Goal: Information Seeking & Learning: Learn about a topic

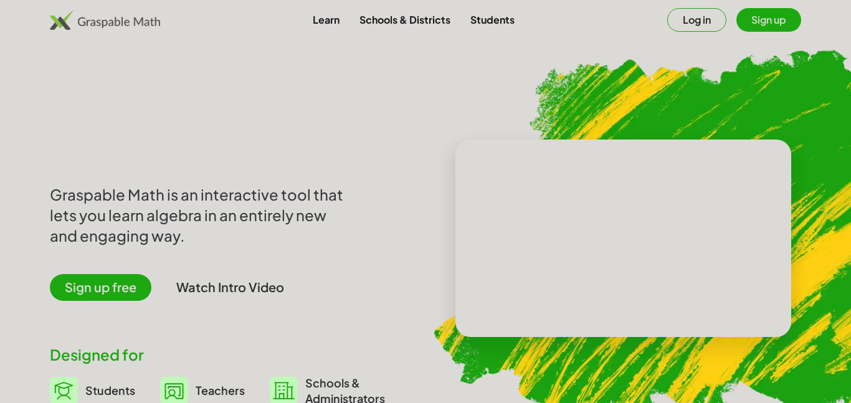
click at [774, 25] on button "Sign up" at bounding box center [768, 20] width 65 height 24
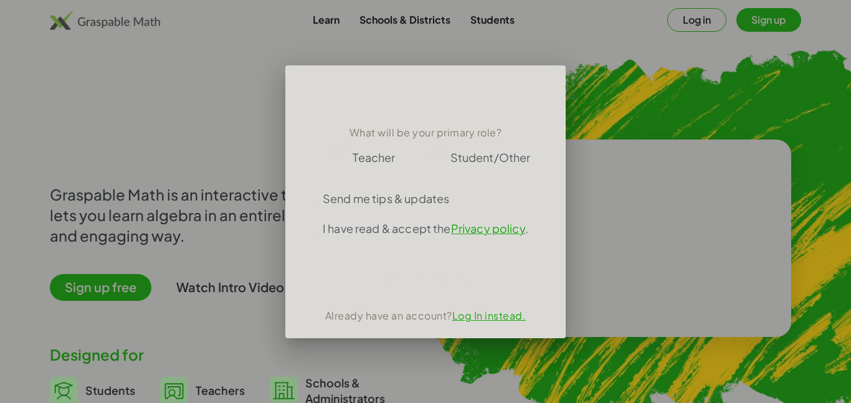
click at [480, 171] on div at bounding box center [425, 177] width 250 height 14
click at [480, 161] on span "Student/Other" at bounding box center [490, 157] width 80 height 17
click at [486, 158] on span "Student/Other" at bounding box center [490, 157] width 80 height 17
click at [453, 160] on span "Student/Other" at bounding box center [490, 157] width 80 height 17
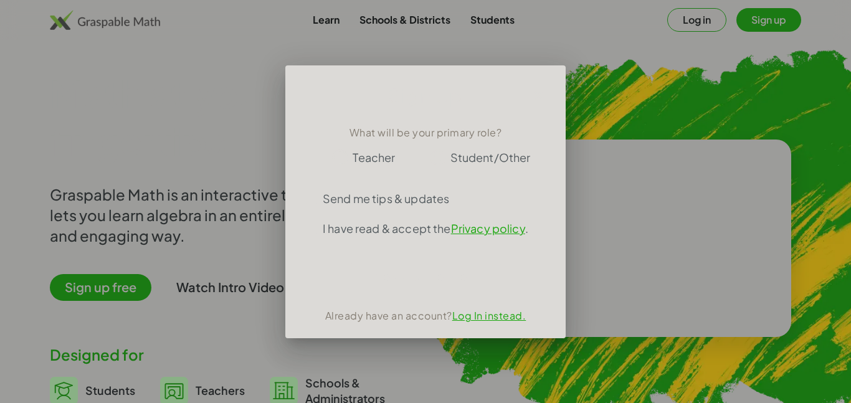
drag, startPoint x: 453, startPoint y: 159, endPoint x: 535, endPoint y: 163, distance: 82.3
click at [535, 163] on div "Teacher Student/Other" at bounding box center [425, 157] width 250 height 25
click at [706, 159] on div at bounding box center [425, 201] width 851 height 403
click at [503, 158] on span "Student/Other" at bounding box center [490, 157] width 80 height 17
click at [461, 151] on span "Student/Other" at bounding box center [490, 157] width 80 height 17
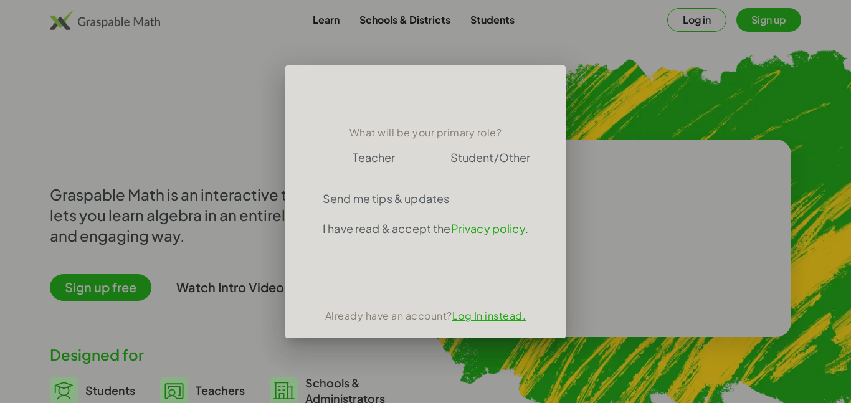
click at [461, 151] on span "Student/Other" at bounding box center [490, 157] width 80 height 17
click at [461, 153] on span "Student/Other" at bounding box center [490, 157] width 80 height 17
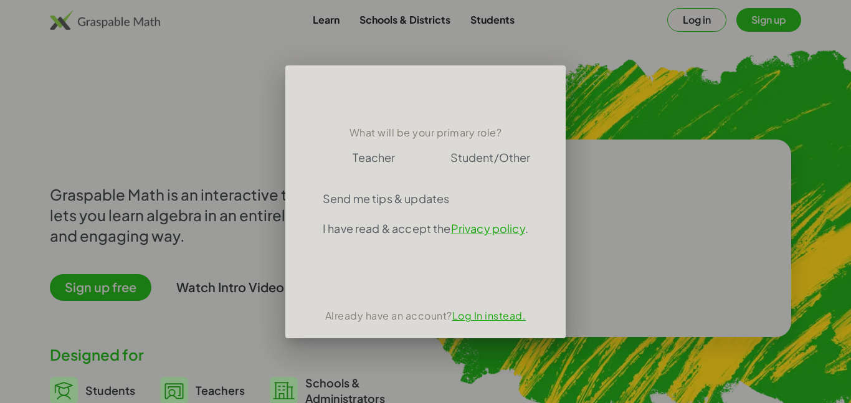
click at [485, 166] on label "Student/Other" at bounding box center [490, 157] width 80 height 25
click at [528, 152] on span "Student/Other" at bounding box center [490, 157] width 80 height 17
click at [451, 153] on span "Student/Other" at bounding box center [490, 157] width 80 height 17
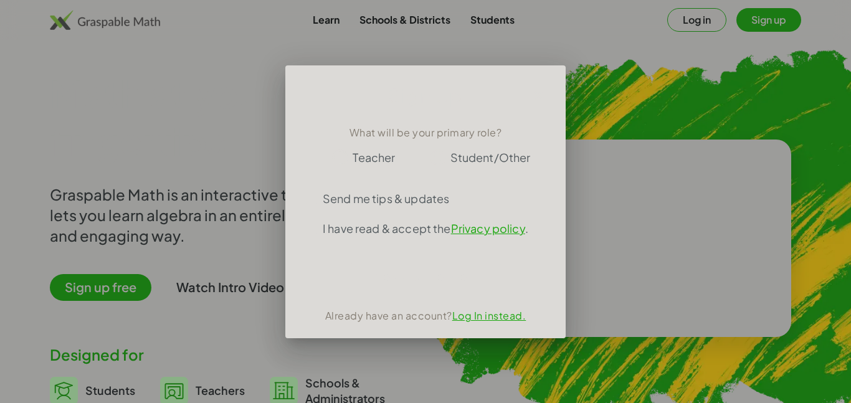
click at [486, 151] on span "Student/Other" at bounding box center [490, 157] width 80 height 17
click at [753, 35] on div at bounding box center [425, 201] width 851 height 403
click at [495, 313] on link "Log In instead." at bounding box center [489, 315] width 74 height 13
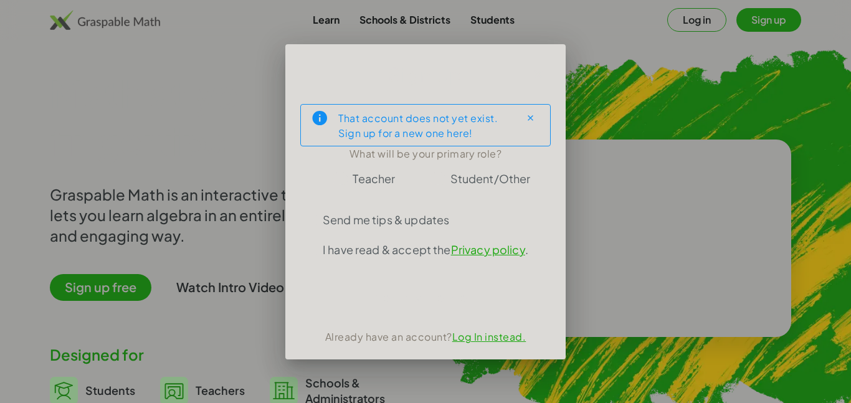
click at [485, 179] on span "Student/Other" at bounding box center [490, 178] width 80 height 17
click at [518, 170] on span "Student/Other" at bounding box center [490, 178] width 80 height 17
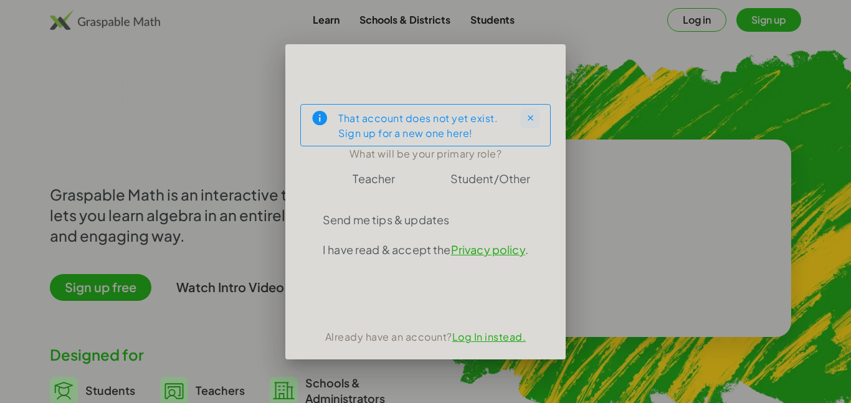
click at [531, 118] on icon "Close" at bounding box center [530, 117] width 9 height 9
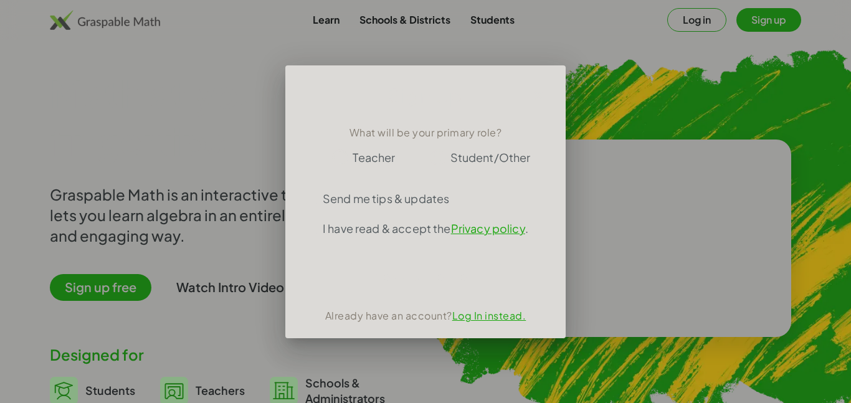
click at [492, 156] on span "Student/Other" at bounding box center [490, 157] width 80 height 17
click at [544, 164] on div "Teacher Student/Other" at bounding box center [425, 157] width 250 height 25
click at [528, 162] on span "Student/Other" at bounding box center [490, 157] width 80 height 17
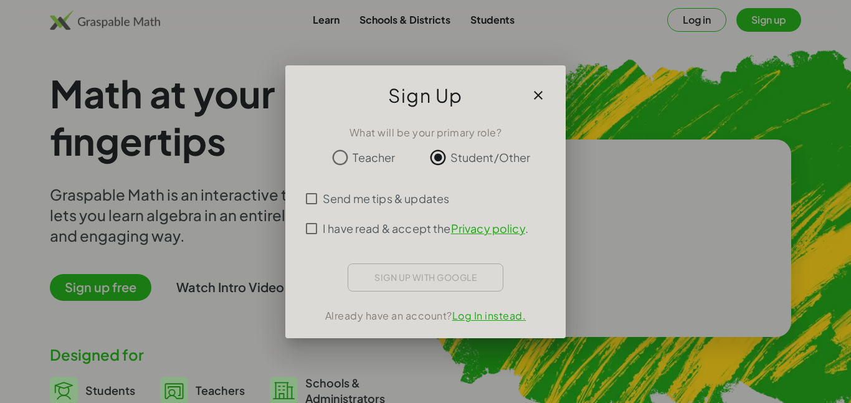
click at [333, 233] on span "I have read & accept the Privacy policy ." at bounding box center [426, 228] width 206 height 17
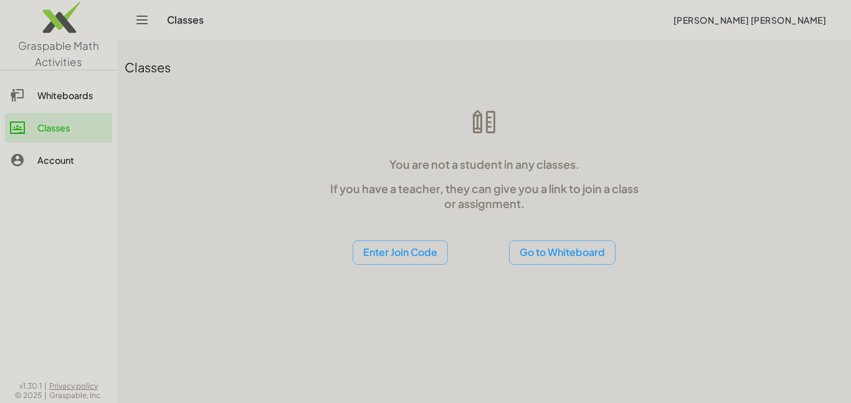
click at [427, 255] on button "Enter Join Code" at bounding box center [399, 252] width 95 height 24
click at [389, 316] on div "Join Activity" at bounding box center [400, 314] width 76 height 15
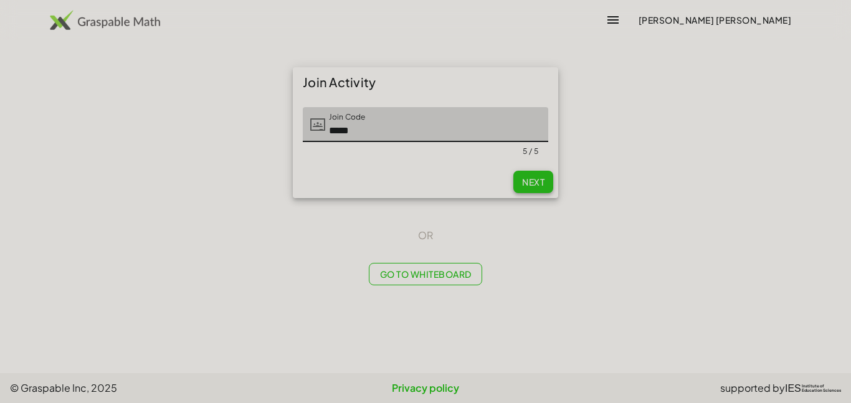
click at [531, 186] on span "Next" at bounding box center [533, 181] width 22 height 11
type input "*****"
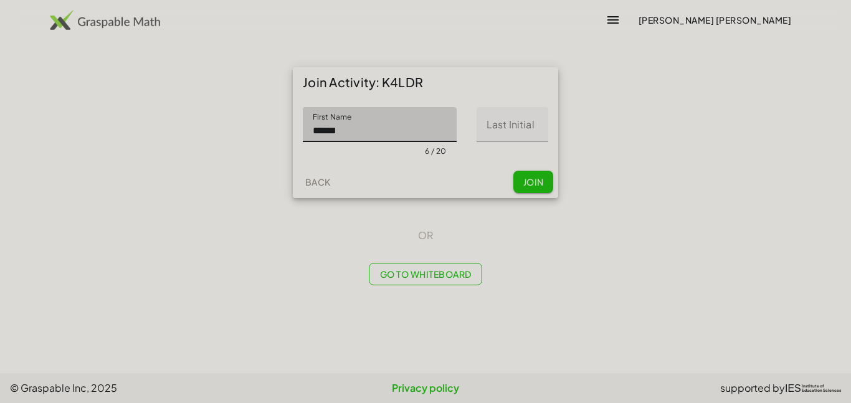
type input "******"
click at [515, 123] on input "Last Initial" at bounding box center [512, 124] width 72 height 35
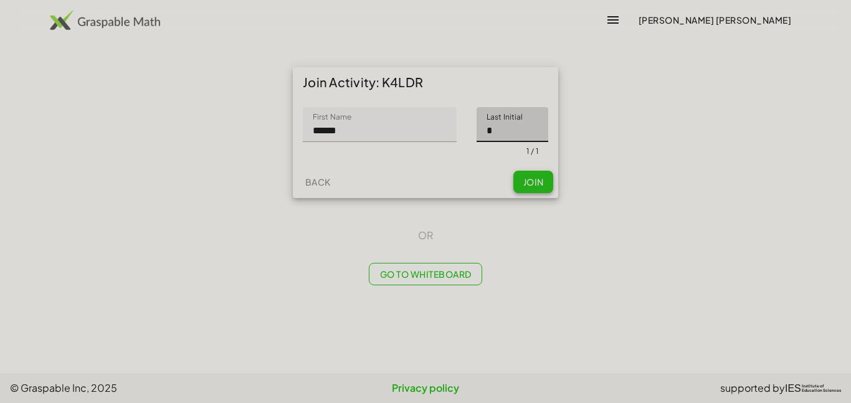
type input "*"
click at [543, 173] on button "Join" at bounding box center [533, 182] width 40 height 22
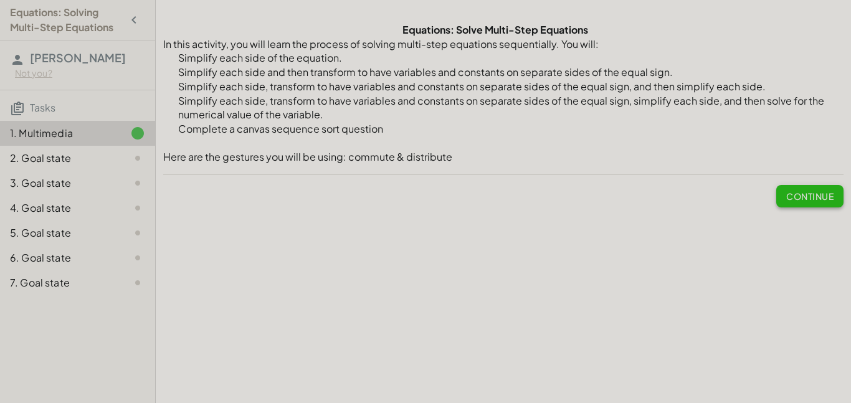
click at [779, 199] on button "Continue" at bounding box center [809, 196] width 67 height 22
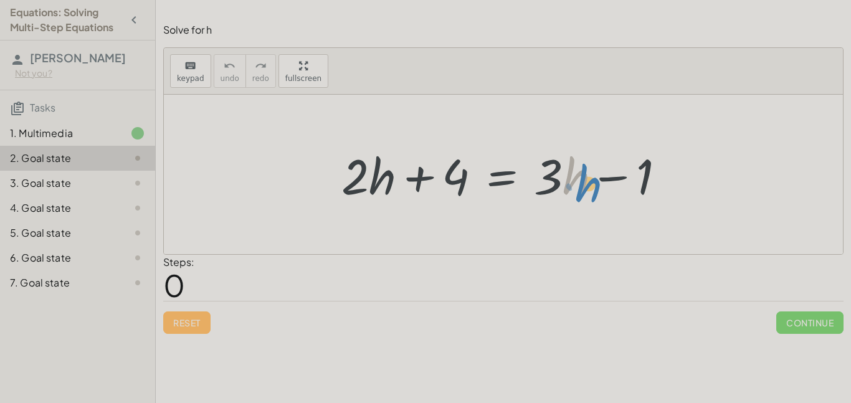
drag, startPoint x: 566, startPoint y: 178, endPoint x: 573, endPoint y: 182, distance: 8.1
click at [573, 182] on div at bounding box center [508, 175] width 346 height 64
drag, startPoint x: 356, startPoint y: 184, endPoint x: 361, endPoint y: 171, distance: 13.2
click at [361, 171] on div at bounding box center [508, 175] width 346 height 64
click at [359, 178] on div at bounding box center [508, 175] width 346 height 64
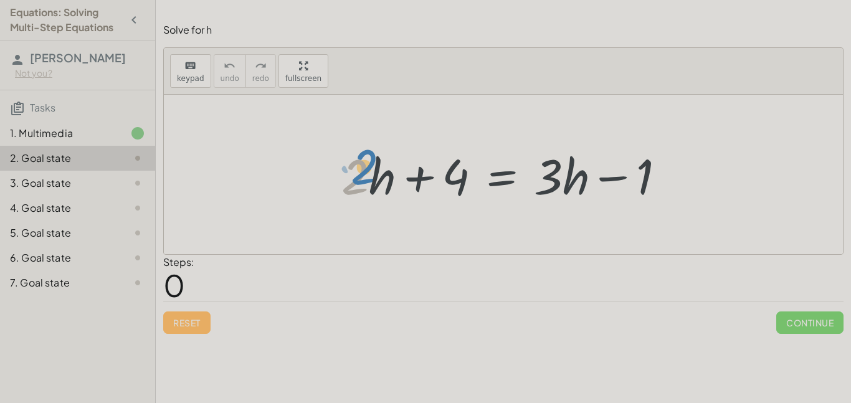
drag, startPoint x: 359, startPoint y: 178, endPoint x: 363, endPoint y: 173, distance: 6.7
click at [363, 173] on div at bounding box center [508, 175] width 346 height 64
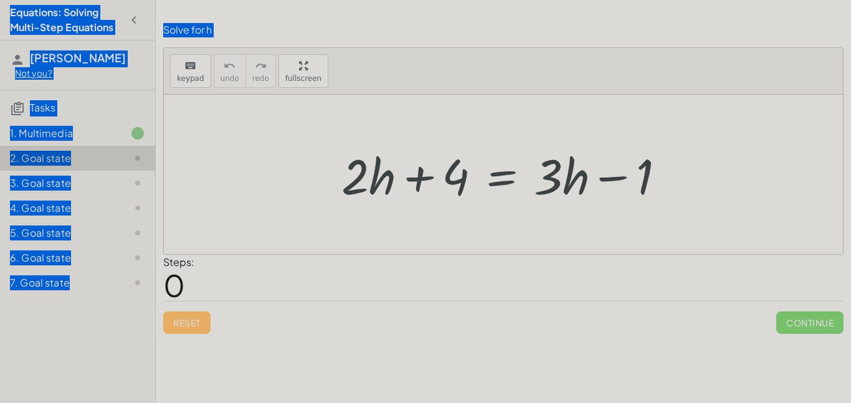
drag, startPoint x: 334, startPoint y: 156, endPoint x: 374, endPoint y: 174, distance: 43.5
click at [374, 174] on div "+ · 2 · h + 4 = + · 3 · h − 1" at bounding box center [503, 175] width 361 height 70
click at [372, 173] on div at bounding box center [508, 175] width 346 height 64
click at [308, 163] on div at bounding box center [503, 174] width 679 height 159
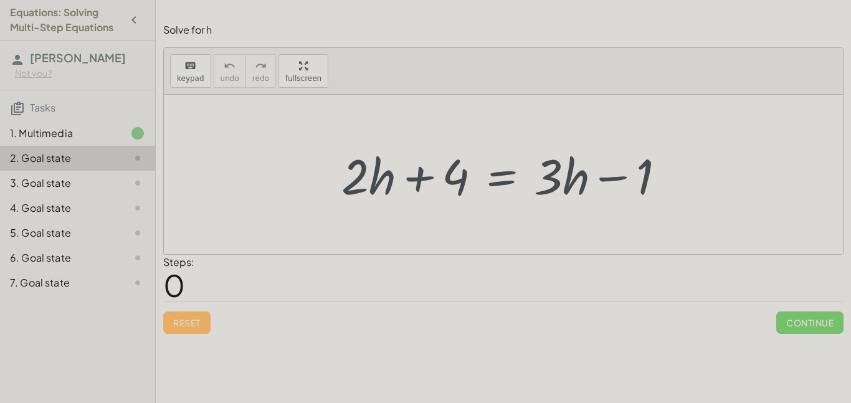
click at [374, 181] on div at bounding box center [508, 175] width 346 height 64
click at [359, 179] on div at bounding box center [508, 175] width 346 height 64
drag, startPoint x: 359, startPoint y: 179, endPoint x: 374, endPoint y: 180, distance: 15.0
click at [374, 180] on div at bounding box center [508, 175] width 346 height 64
drag, startPoint x: 376, startPoint y: 181, endPoint x: 573, endPoint y: 181, distance: 197.4
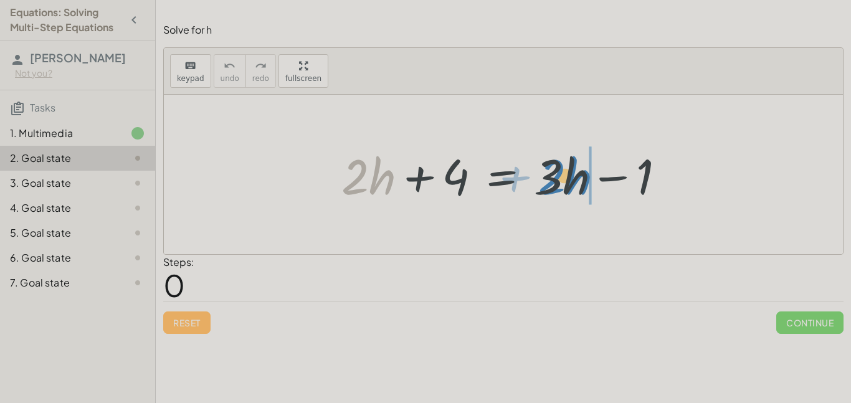
click at [573, 181] on div at bounding box center [508, 175] width 346 height 64
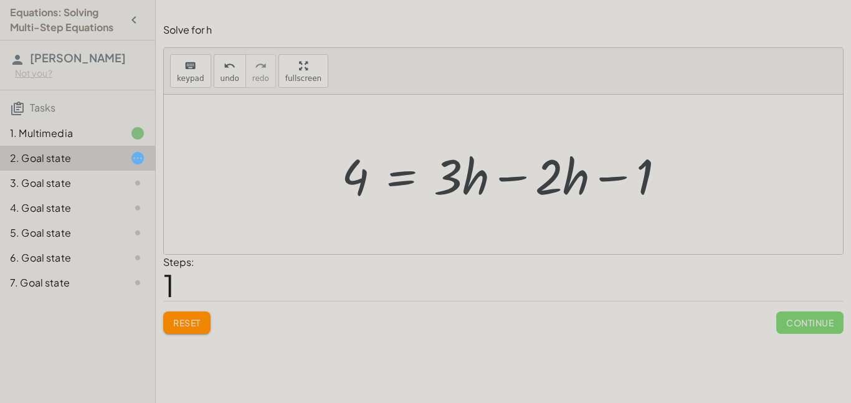
click at [513, 175] on div at bounding box center [508, 175] width 346 height 64
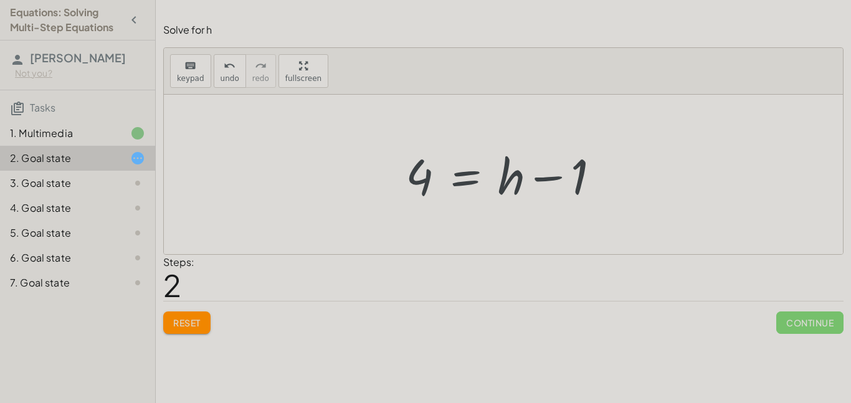
click at [554, 179] on div at bounding box center [507, 175] width 217 height 64
drag, startPoint x: 580, startPoint y: 179, endPoint x: 540, endPoint y: 166, distance: 42.4
click at [540, 166] on div at bounding box center [507, 175] width 217 height 64
drag, startPoint x: 575, startPoint y: 181, endPoint x: 664, endPoint y: 265, distance: 122.0
click at [627, 256] on div "Steps: 2" at bounding box center [503, 278] width 680 height 46
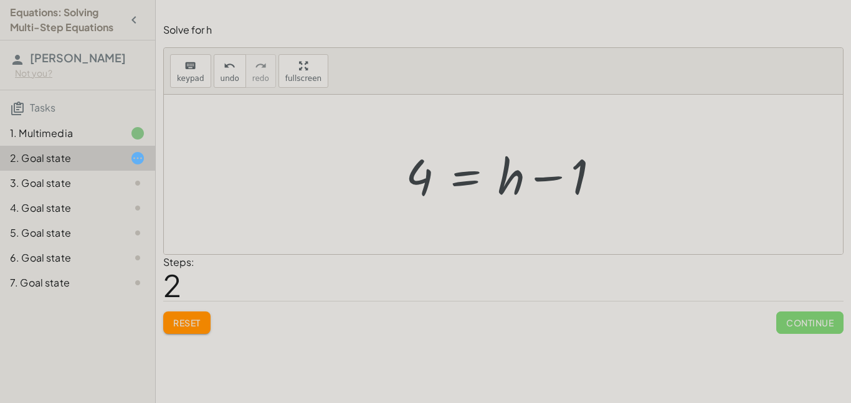
click at [465, 179] on div at bounding box center [507, 175] width 217 height 64
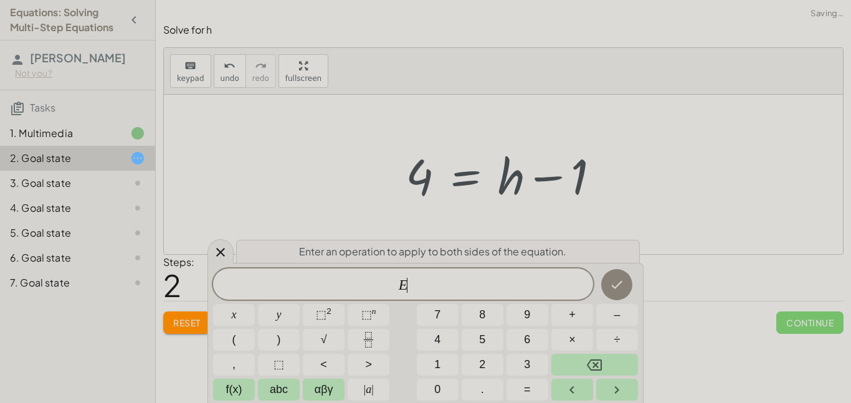
scroll to position [1, 0]
click at [583, 356] on button "Backspace" at bounding box center [594, 365] width 87 height 22
click at [569, 321] on span "+" at bounding box center [572, 314] width 7 height 17
click at [438, 368] on span "1" at bounding box center [437, 364] width 6 height 17
click at [612, 297] on button "Done" at bounding box center [616, 284] width 31 height 31
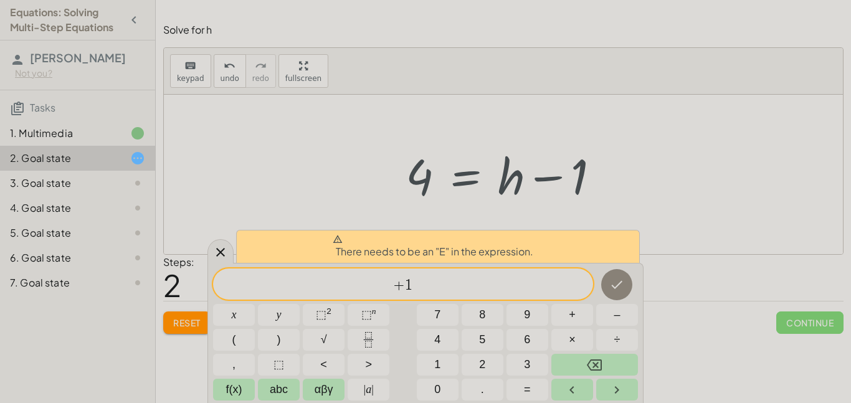
click at [394, 285] on span "+" at bounding box center [399, 285] width 12 height 15
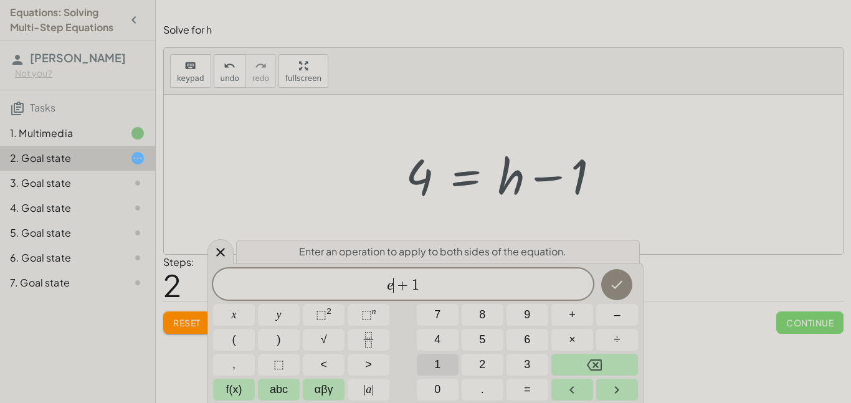
scroll to position [1, 0]
click at [611, 288] on icon "Done" at bounding box center [616, 284] width 15 height 15
click at [255, 304] on div at bounding box center [234, 315] width 42 height 22
click at [612, 290] on icon "Done" at bounding box center [616, 284] width 15 height 15
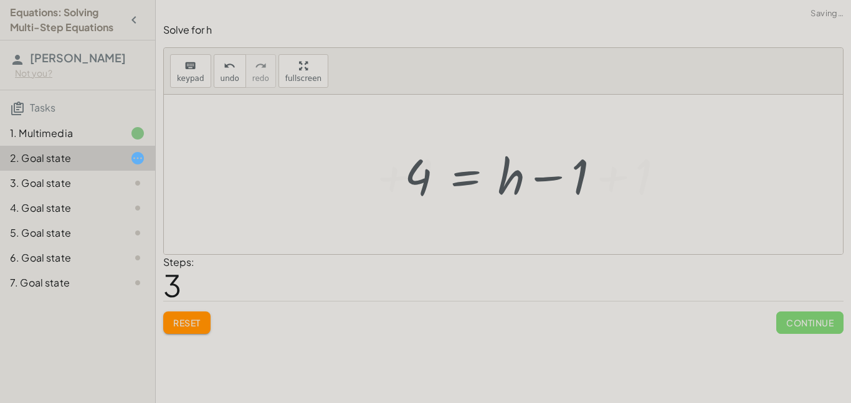
scroll to position [0, 0]
click at [612, 178] on div at bounding box center [508, 175] width 344 height 64
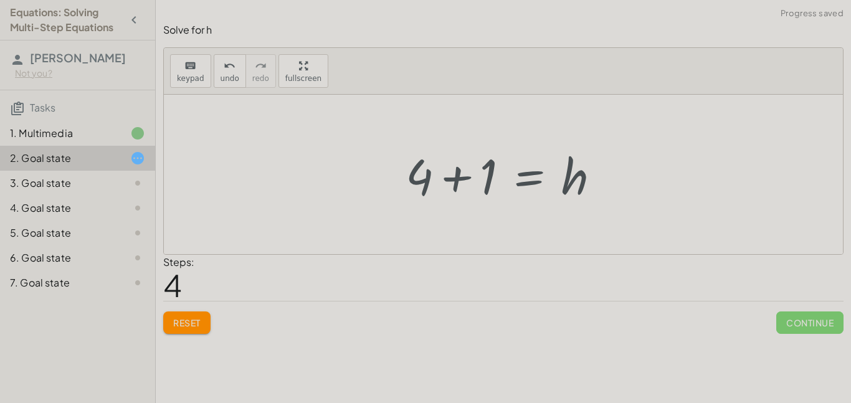
click at [446, 184] on div at bounding box center [507, 175] width 217 height 64
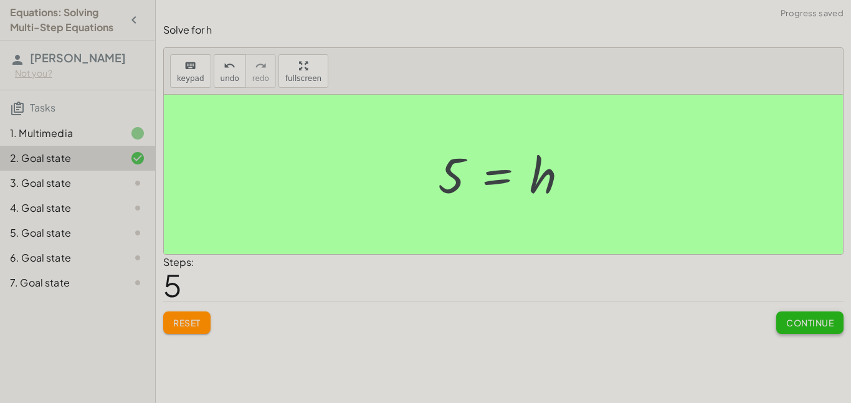
click at [821, 326] on span "Continue" at bounding box center [809, 322] width 47 height 11
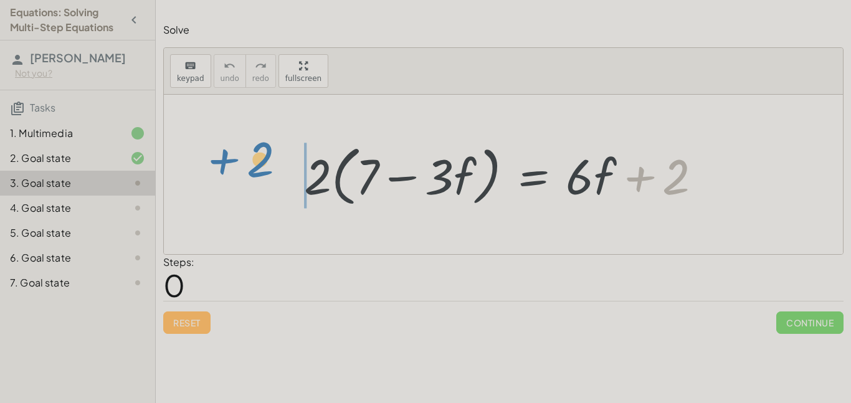
drag, startPoint x: 671, startPoint y: 184, endPoint x: 262, endPoint y: 172, distance: 409.4
click at [262, 172] on div "+ 2 · 2 · ( + 7 − · 3 · f ) = + · 6 · f + 2" at bounding box center [503, 174] width 679 height 159
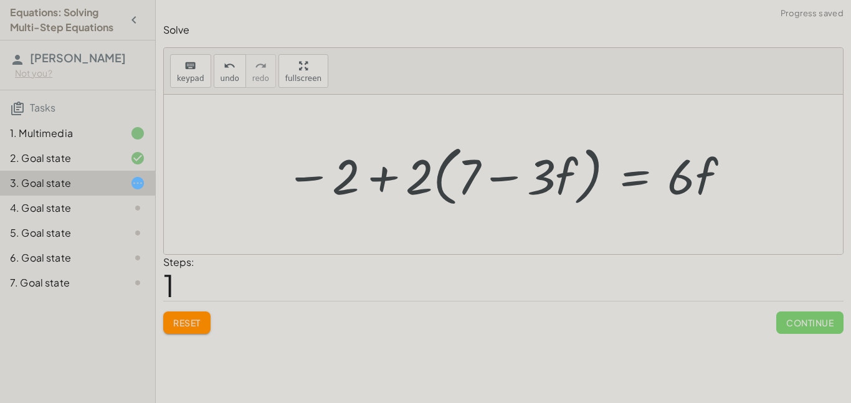
click at [379, 176] on div at bounding box center [508, 175] width 458 height 72
click at [389, 183] on div at bounding box center [508, 175] width 458 height 72
drag, startPoint x: 345, startPoint y: 179, endPoint x: 452, endPoint y: 171, distance: 107.4
click at [452, 171] on div at bounding box center [508, 175] width 458 height 72
click at [181, 326] on span "Reset" at bounding box center [186, 322] width 27 height 11
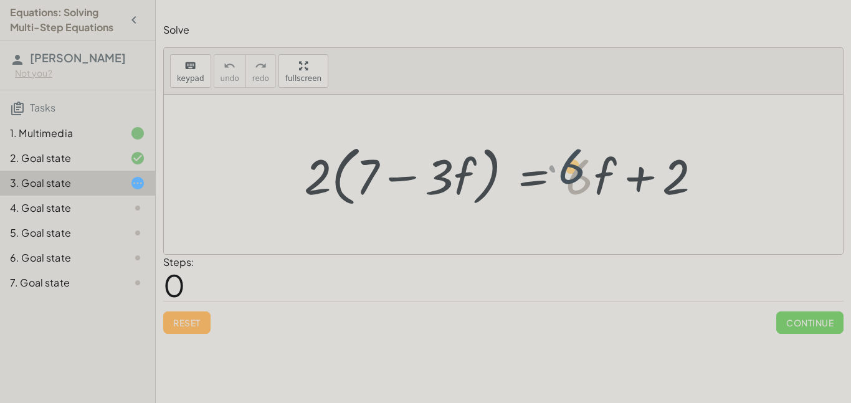
click at [577, 178] on div at bounding box center [508, 175] width 420 height 72
drag, startPoint x: 577, startPoint y: 178, endPoint x: 606, endPoint y: 181, distance: 28.8
click at [606, 181] on div at bounding box center [508, 175] width 420 height 72
click at [569, 166] on div at bounding box center [508, 175] width 420 height 72
click at [579, 174] on div at bounding box center [508, 175] width 420 height 72
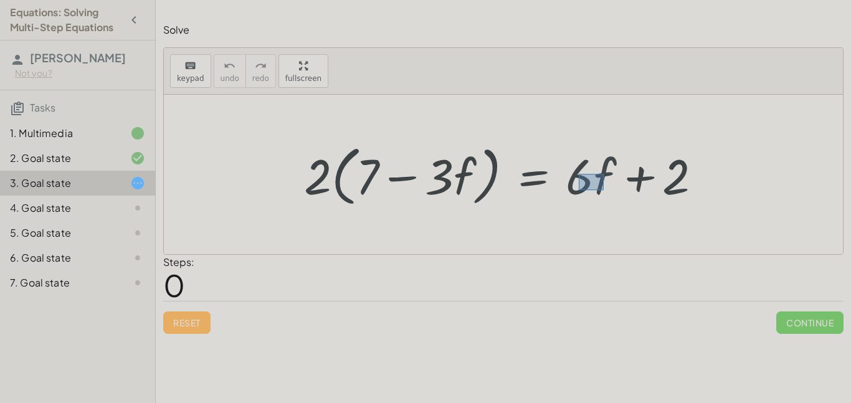
drag, startPoint x: 579, startPoint y: 174, endPoint x: 603, endPoint y: 190, distance: 29.2
click at [603, 190] on div at bounding box center [508, 175] width 420 height 72
drag, startPoint x: 602, startPoint y: 187, endPoint x: 437, endPoint y: 184, distance: 164.5
click at [437, 184] on div at bounding box center [508, 175] width 420 height 72
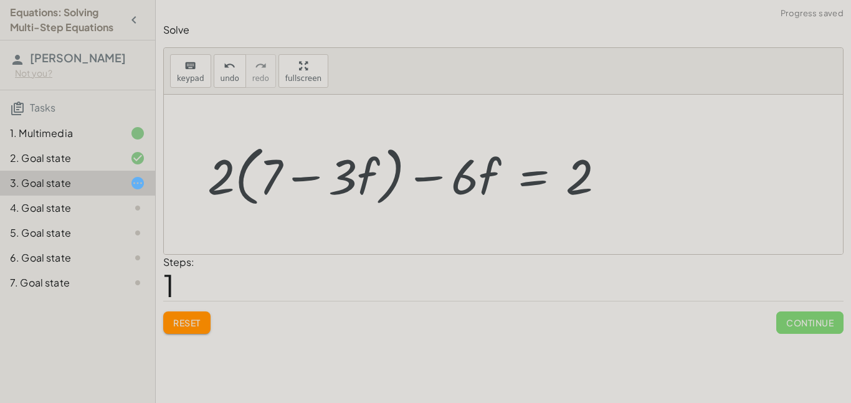
click at [453, 185] on div at bounding box center [411, 175] width 420 height 72
click at [420, 178] on div at bounding box center [411, 175] width 420 height 72
click at [478, 185] on div at bounding box center [411, 175] width 420 height 72
drag, startPoint x: 499, startPoint y: 192, endPoint x: 448, endPoint y: 169, distance: 56.9
drag, startPoint x: 458, startPoint y: 177, endPoint x: 362, endPoint y: 173, distance: 95.4
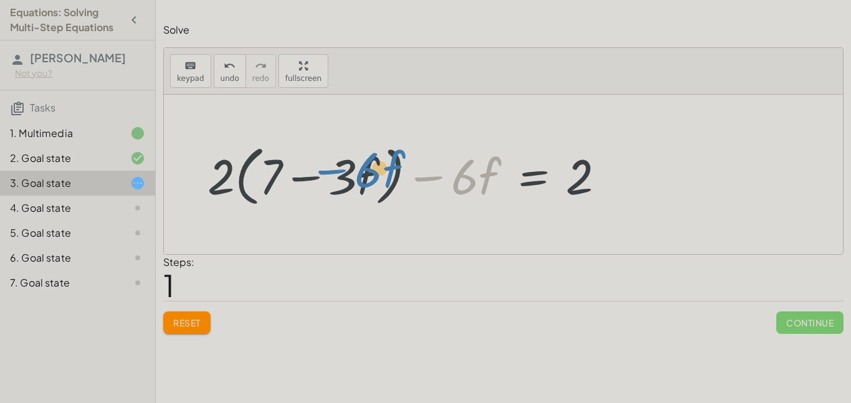
click at [362, 173] on div at bounding box center [411, 175] width 420 height 72
click at [192, 317] on span "Reset" at bounding box center [186, 322] width 27 height 11
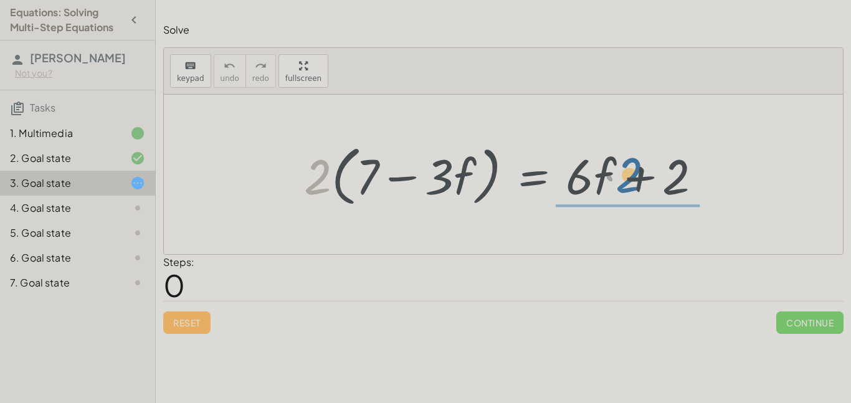
drag, startPoint x: 319, startPoint y: 173, endPoint x: 632, endPoint y: 172, distance: 312.6
click at [632, 172] on div at bounding box center [508, 175] width 420 height 72
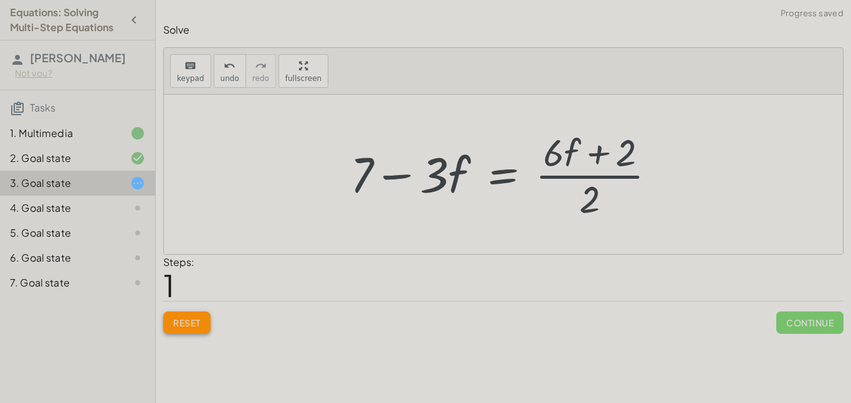
click at [193, 317] on span "Reset" at bounding box center [186, 322] width 27 height 11
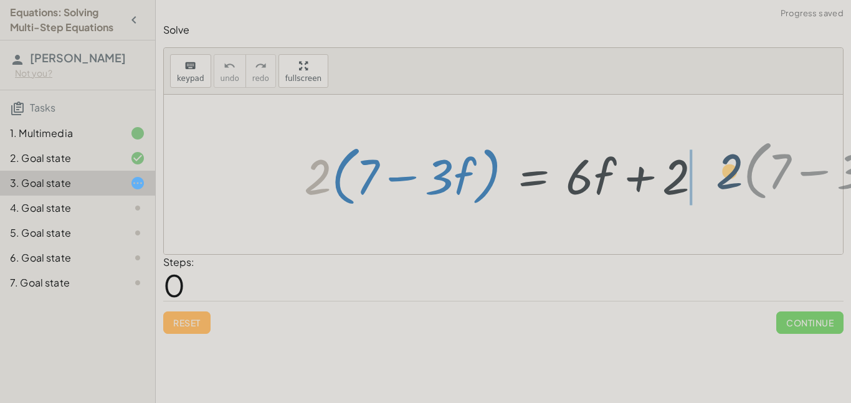
drag, startPoint x: 315, startPoint y: 187, endPoint x: 725, endPoint y: 182, distance: 410.4
click at [725, 182] on div "· 2 · ( + 7 − · 3 · f ) · 2 · ( + 7 − · 3 · f ) = + · 6 · f + 2" at bounding box center [503, 174] width 679 height 159
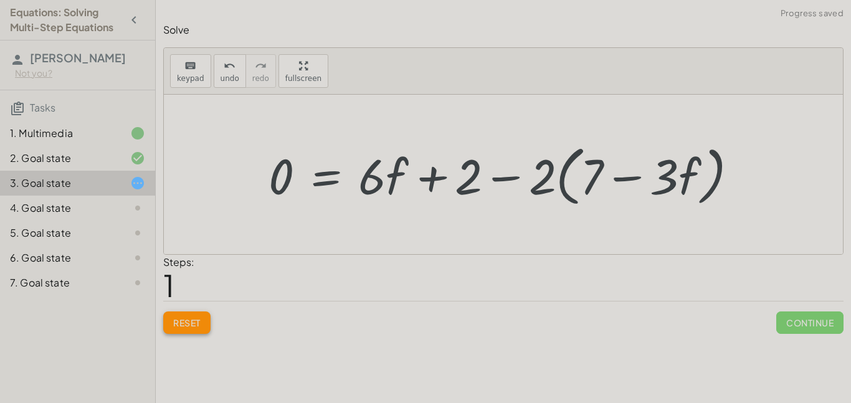
click at [184, 331] on button "Reset" at bounding box center [186, 322] width 47 height 22
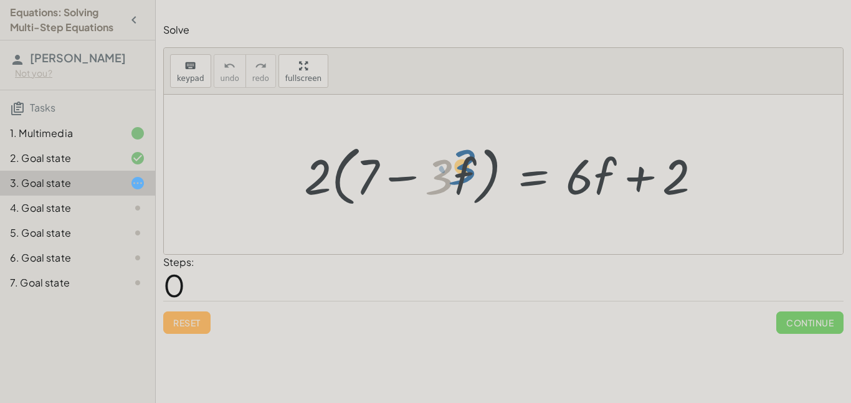
drag, startPoint x: 444, startPoint y: 189, endPoint x: 461, endPoint y: 179, distance: 20.4
click at [461, 179] on div at bounding box center [508, 175] width 420 height 72
click at [455, 179] on div at bounding box center [508, 175] width 420 height 72
drag, startPoint x: 422, startPoint y: 157, endPoint x: 465, endPoint y: 183, distance: 50.8
click at [465, 183] on div at bounding box center [508, 175] width 420 height 72
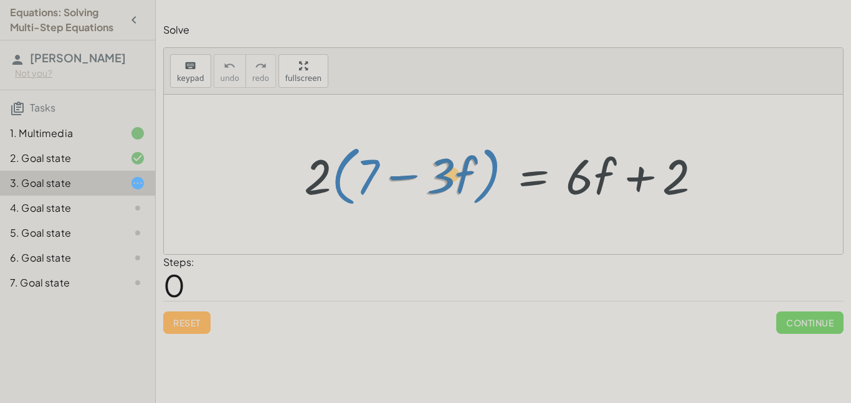
click at [465, 183] on div at bounding box center [508, 175] width 420 height 72
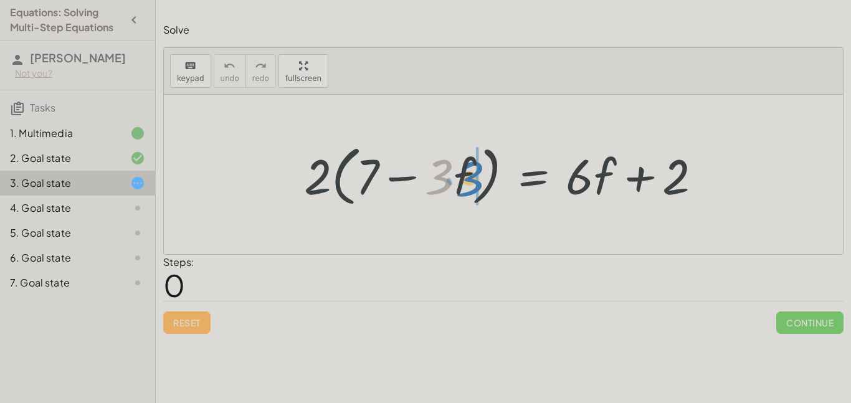
drag, startPoint x: 442, startPoint y: 181, endPoint x: 456, endPoint y: 180, distance: 13.7
click at [456, 180] on div at bounding box center [508, 175] width 420 height 72
drag, startPoint x: 584, startPoint y: 176, endPoint x: 610, endPoint y: 190, distance: 29.3
click at [610, 190] on div at bounding box center [508, 175] width 420 height 72
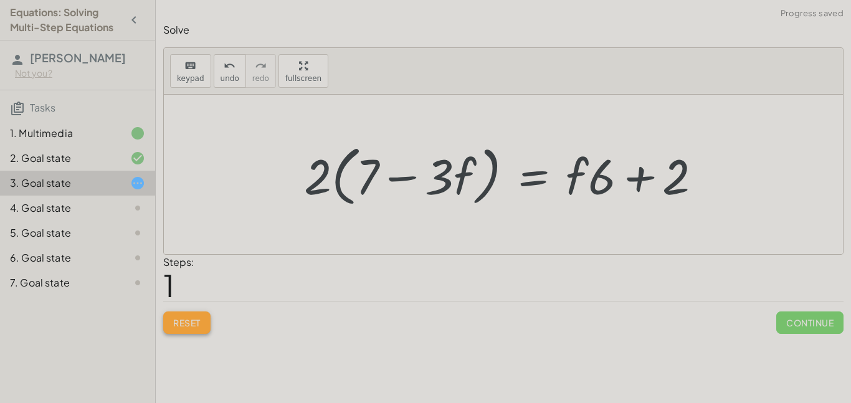
click at [194, 327] on span "Reset" at bounding box center [186, 322] width 27 height 11
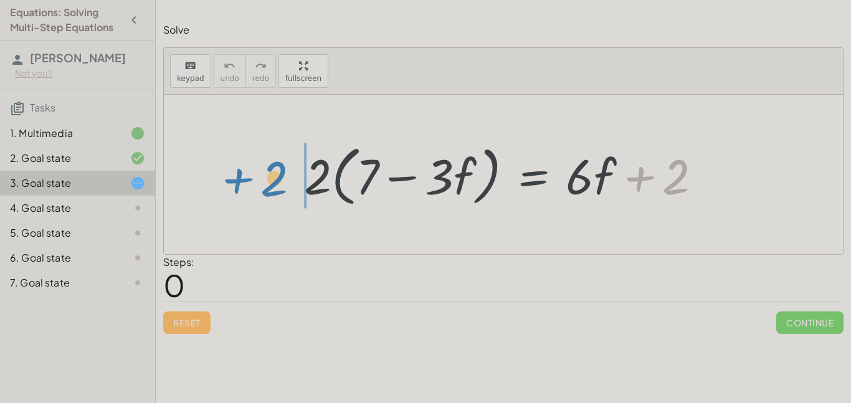
drag, startPoint x: 672, startPoint y: 187, endPoint x: 273, endPoint y: 189, distance: 398.6
click at [273, 189] on div "+ 2 · 2 · ( + 7 − · 3 · f ) = + · 6 · f + 2" at bounding box center [503, 174] width 679 height 159
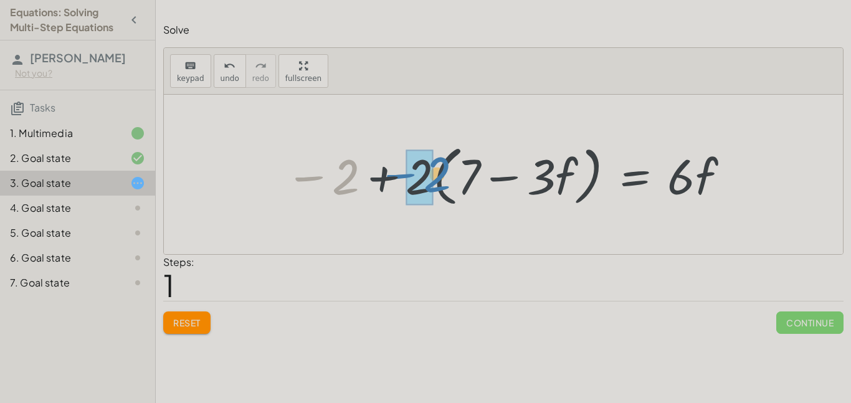
drag, startPoint x: 344, startPoint y: 185, endPoint x: 435, endPoint y: 182, distance: 91.6
click at [435, 182] on div at bounding box center [508, 175] width 458 height 72
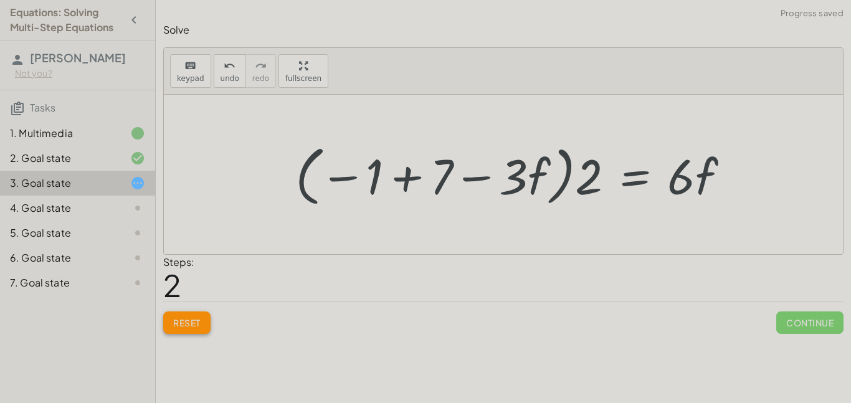
click at [187, 326] on span "Reset" at bounding box center [186, 322] width 27 height 11
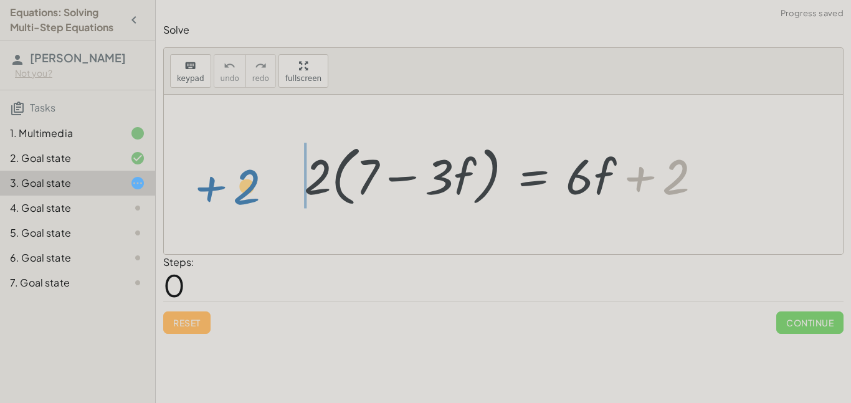
drag, startPoint x: 668, startPoint y: 194, endPoint x: 242, endPoint y: 202, distance: 426.7
click at [242, 202] on div "+ 2 · 2 · ( + 7 − · 3 · f ) = + · 6 · f + 2" at bounding box center [503, 174] width 679 height 159
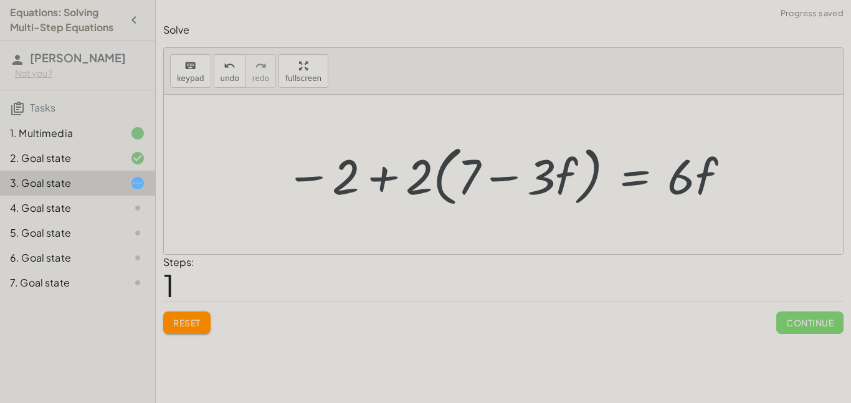
click at [384, 179] on div at bounding box center [508, 175] width 458 height 72
click at [385, 181] on div at bounding box center [508, 175] width 458 height 72
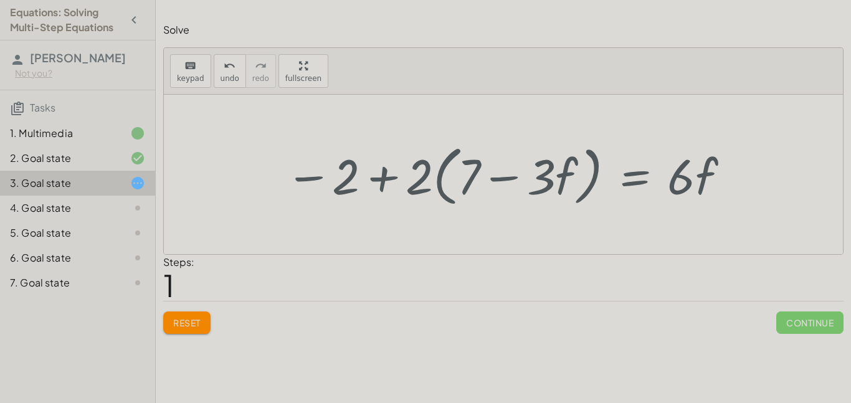
click at [385, 181] on div at bounding box center [508, 175] width 458 height 72
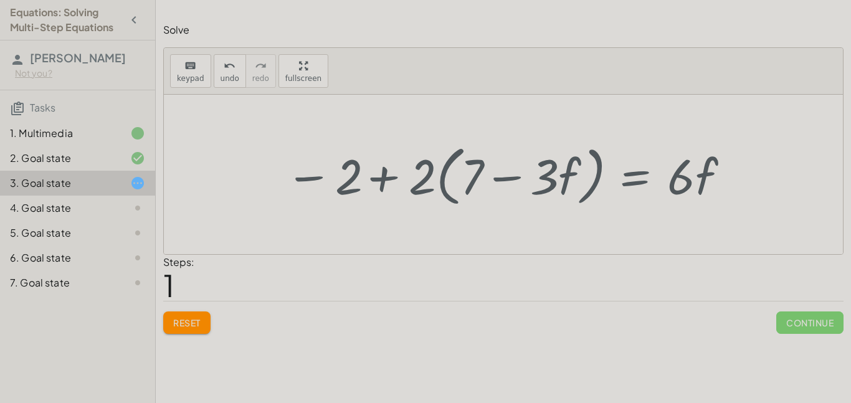
click at [385, 181] on div at bounding box center [508, 175] width 458 height 72
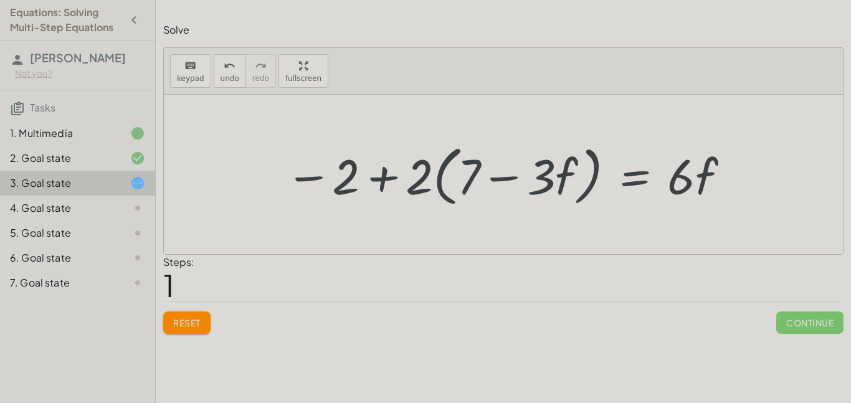
click at [305, 178] on div at bounding box center [508, 175] width 458 height 72
click at [305, 179] on div at bounding box center [508, 175] width 458 height 72
click at [510, 178] on div at bounding box center [508, 175] width 458 height 72
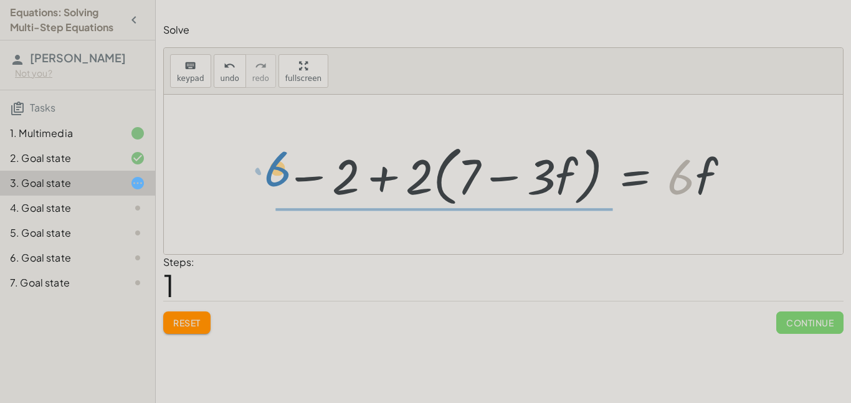
drag, startPoint x: 692, startPoint y: 178, endPoint x: 286, endPoint y: 173, distance: 406.1
click at [286, 173] on div at bounding box center [508, 175] width 458 height 72
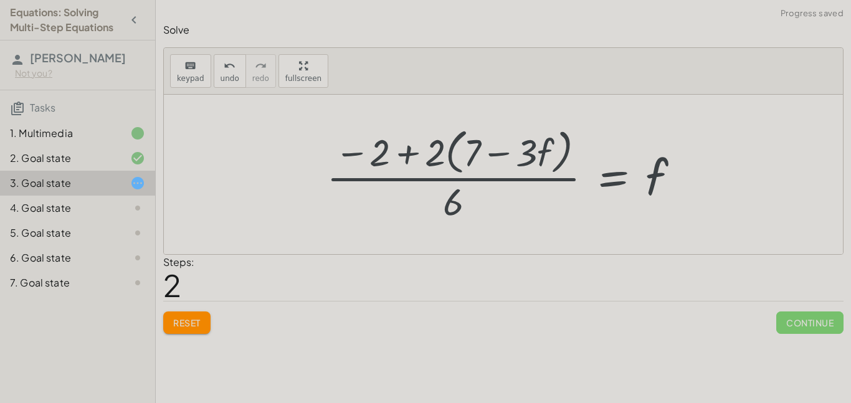
click at [193, 310] on div "Reset Continue" at bounding box center [503, 317] width 680 height 33
click at [196, 317] on span "Reset" at bounding box center [186, 322] width 27 height 11
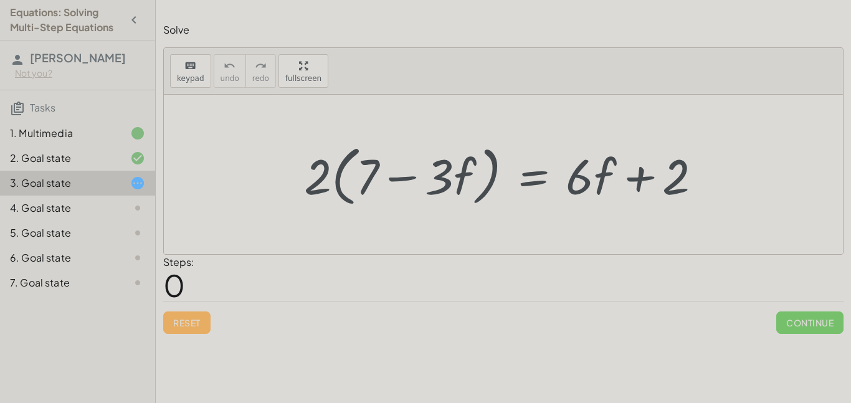
click at [534, 176] on div at bounding box center [508, 175] width 420 height 72
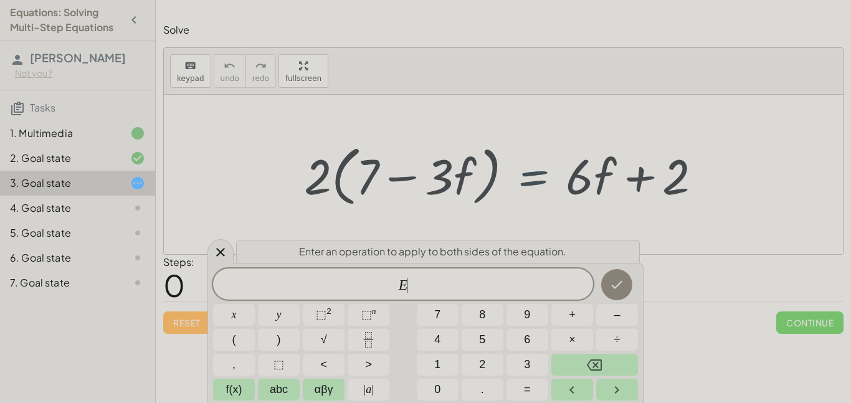
scroll to position [3, 0]
click at [534, 174] on div at bounding box center [508, 175] width 420 height 72
click at [620, 234] on div at bounding box center [503, 174] width 679 height 159
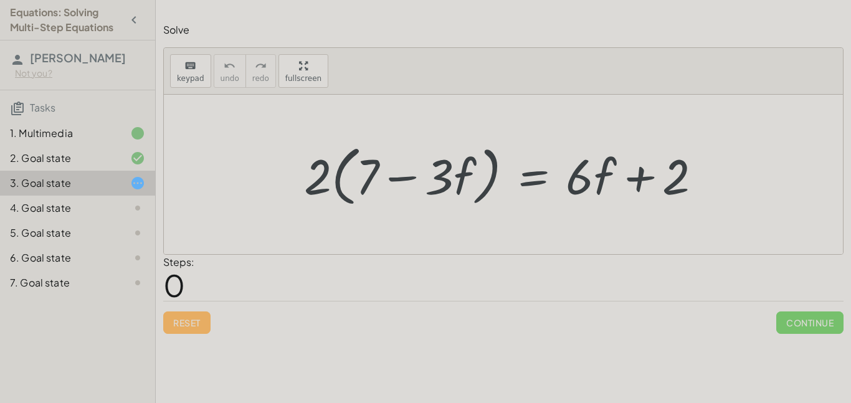
click at [535, 181] on div at bounding box center [508, 175] width 420 height 72
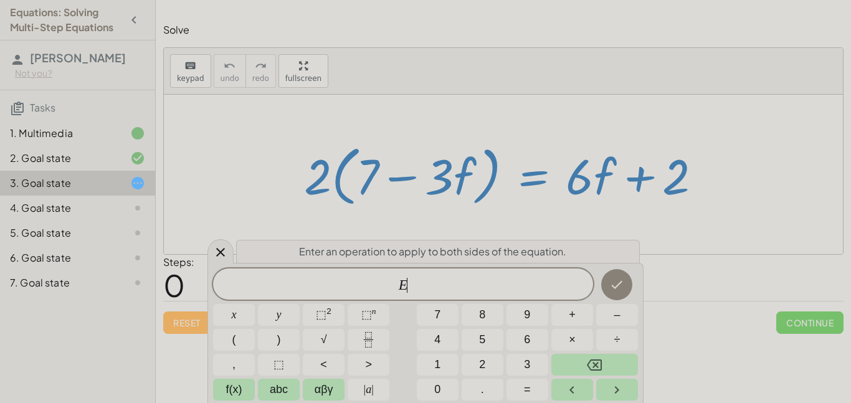
scroll to position [4, 0]
click at [596, 318] on button "–" at bounding box center [617, 315] width 42 height 22
click at [493, 361] on button "2" at bounding box center [482, 365] width 42 height 22
click at [617, 273] on button "Done" at bounding box center [616, 284] width 31 height 31
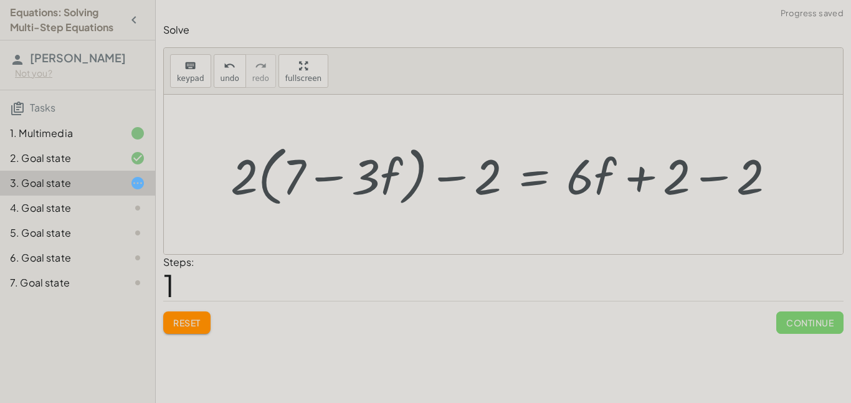
click at [459, 179] on div at bounding box center [507, 175] width 567 height 72
click at [711, 181] on div at bounding box center [507, 175] width 567 height 72
click at [448, 177] on div at bounding box center [434, 175] width 420 height 72
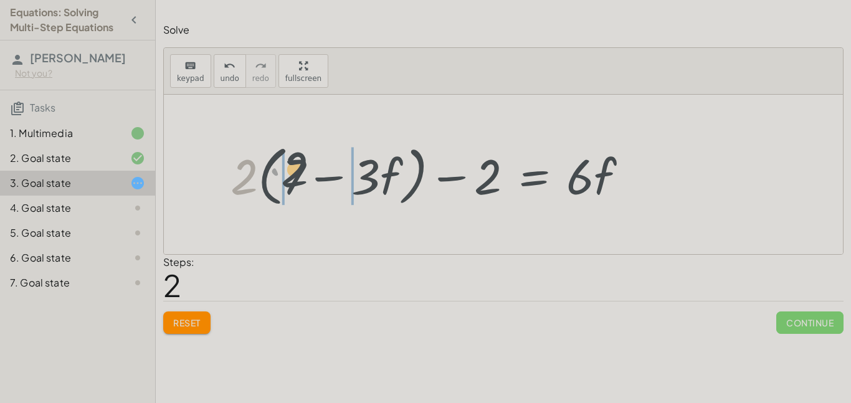
drag, startPoint x: 243, startPoint y: 185, endPoint x: 291, endPoint y: 177, distance: 48.6
click at [291, 177] on div at bounding box center [434, 175] width 420 height 72
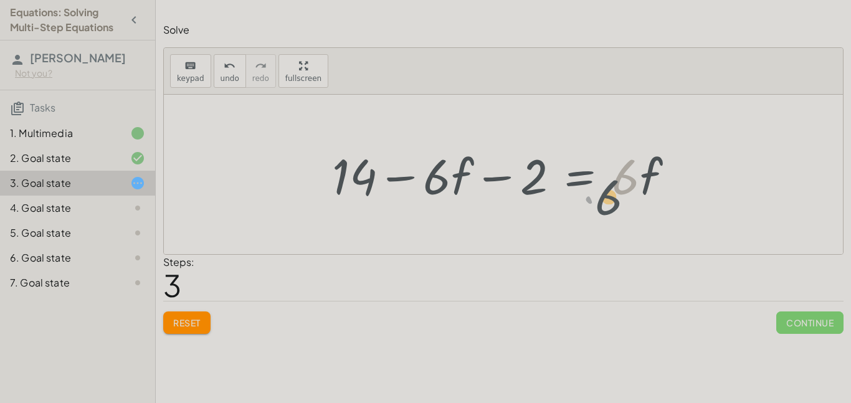
drag, startPoint x: 635, startPoint y: 172, endPoint x: 672, endPoint y: 193, distance: 42.4
click at [672, 193] on div at bounding box center [508, 175] width 364 height 64
click at [225, 72] on icon "undo" at bounding box center [230, 66] width 12 height 15
drag, startPoint x: 622, startPoint y: 182, endPoint x: 649, endPoint y: 191, distance: 28.0
click at [649, 191] on div at bounding box center [508, 175] width 364 height 64
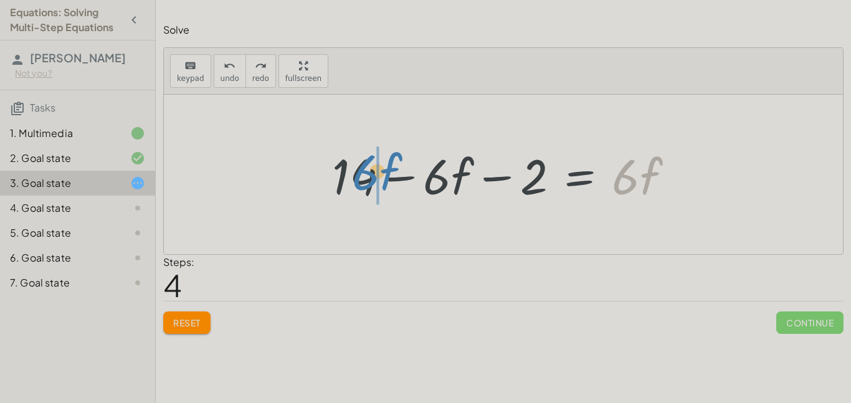
drag, startPoint x: 644, startPoint y: 190, endPoint x: 385, endPoint y: 186, distance: 259.1
click at [385, 186] on div at bounding box center [508, 175] width 364 height 64
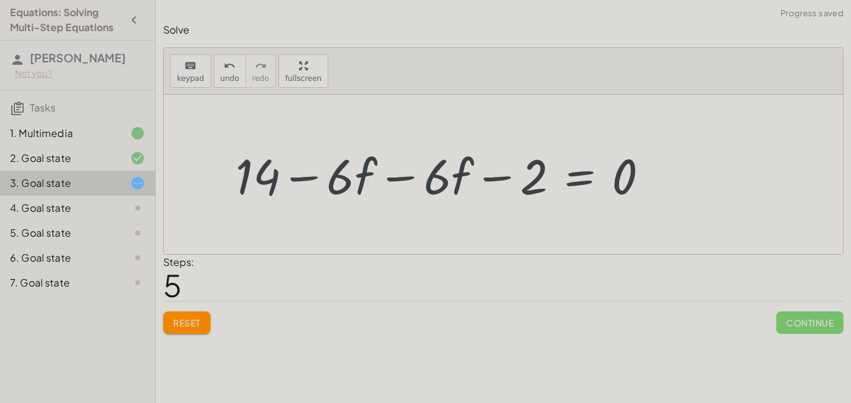
click at [395, 181] on div at bounding box center [446, 175] width 435 height 64
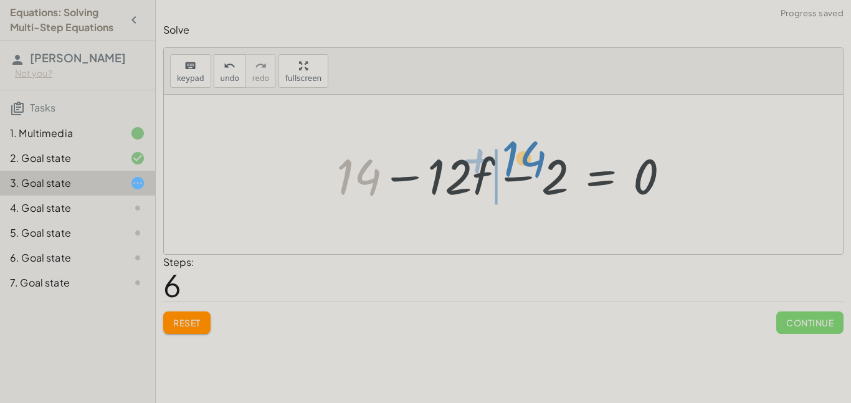
drag, startPoint x: 352, startPoint y: 184, endPoint x: 519, endPoint y: 166, distance: 167.3
click at [519, 166] on div at bounding box center [508, 175] width 356 height 64
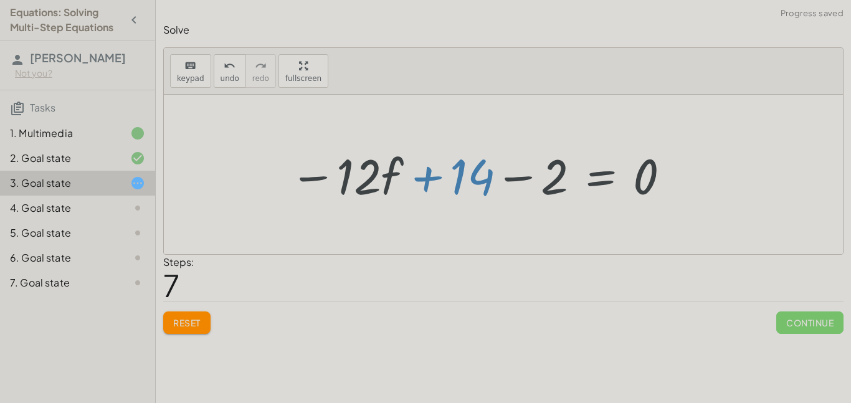
click at [514, 181] on div at bounding box center [480, 175] width 394 height 64
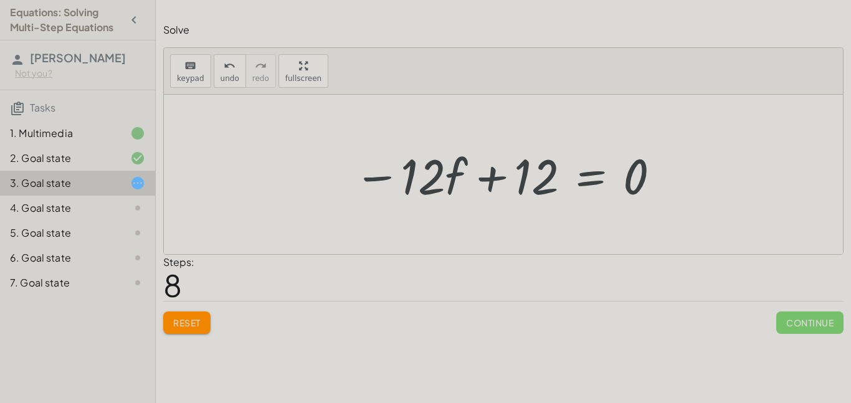
click at [580, 184] on div at bounding box center [508, 175] width 320 height 64
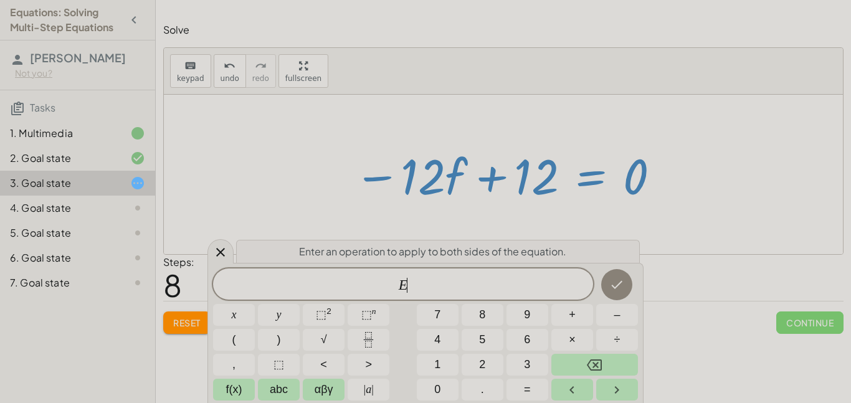
scroll to position [4, 0]
click at [602, 321] on button "–" at bounding box center [617, 315] width 42 height 22
click at [443, 368] on button "1" at bounding box center [438, 365] width 42 height 22
click at [490, 360] on button "2" at bounding box center [482, 365] width 42 height 22
click at [623, 288] on icon "Done" at bounding box center [616, 284] width 15 height 15
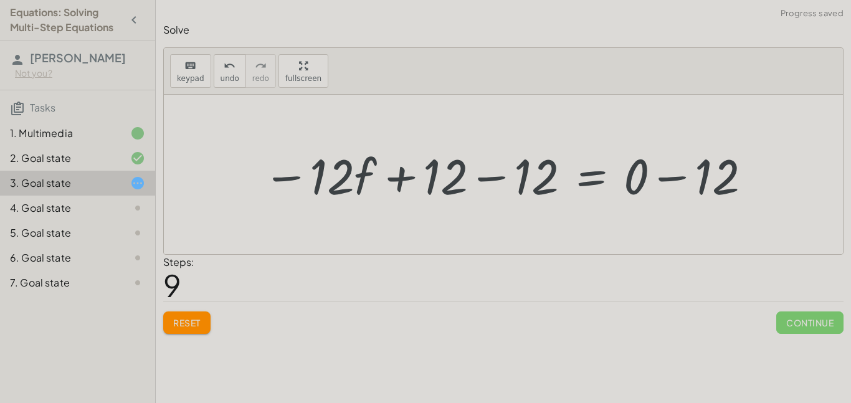
click at [493, 179] on div at bounding box center [508, 175] width 503 height 64
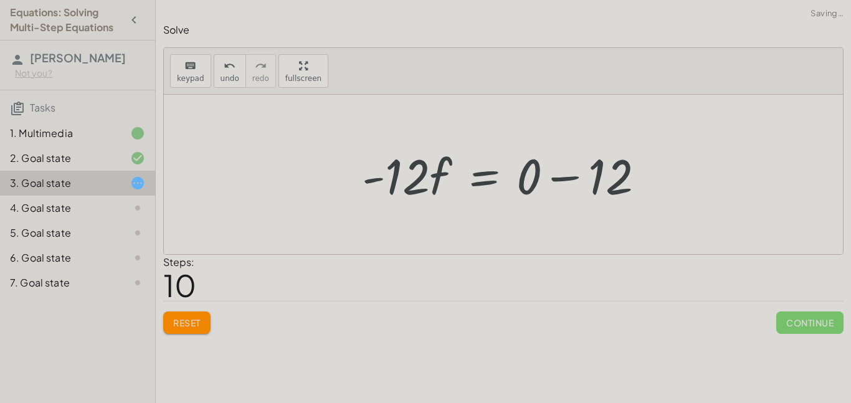
click at [674, 179] on div at bounding box center [503, 174] width 679 height 159
click at [554, 177] on div at bounding box center [508, 175] width 305 height 64
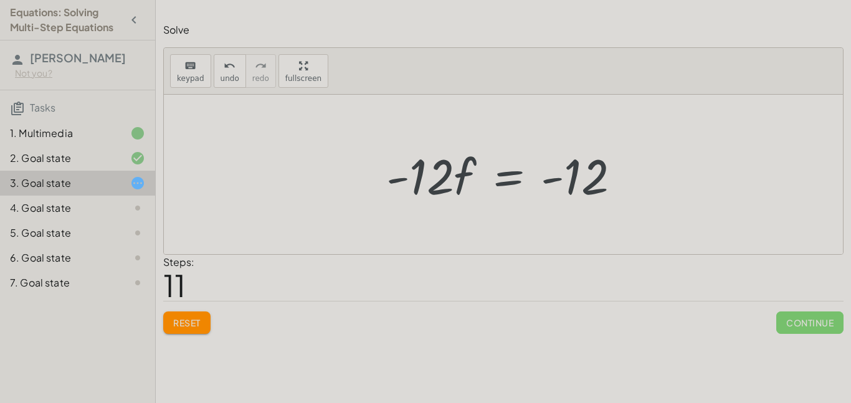
click at [492, 173] on div at bounding box center [508, 175] width 256 height 64
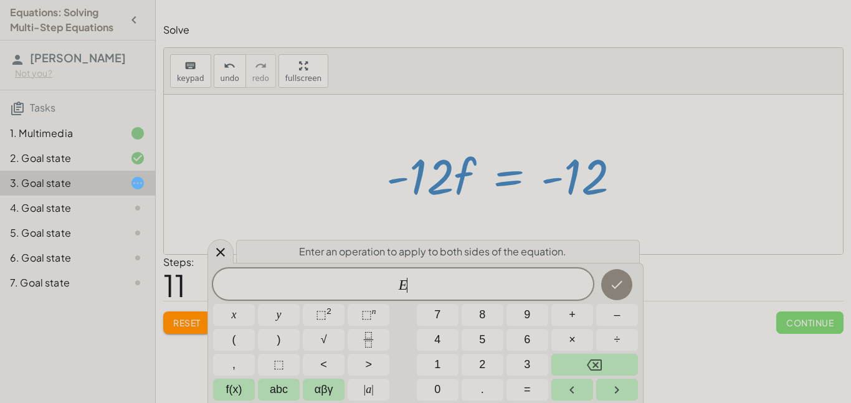
scroll to position [5, 0]
click at [615, 342] on span "÷" at bounding box center [617, 339] width 6 height 17
click at [600, 320] on button "–" at bounding box center [617, 315] width 42 height 22
click at [442, 364] on button "1" at bounding box center [438, 365] width 42 height 22
click at [488, 362] on button "2" at bounding box center [482, 365] width 42 height 22
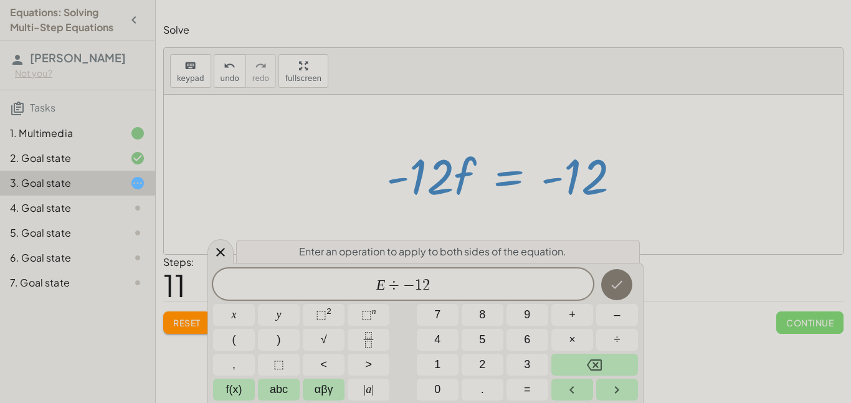
click at [618, 280] on icon "Done" at bounding box center [616, 284] width 15 height 15
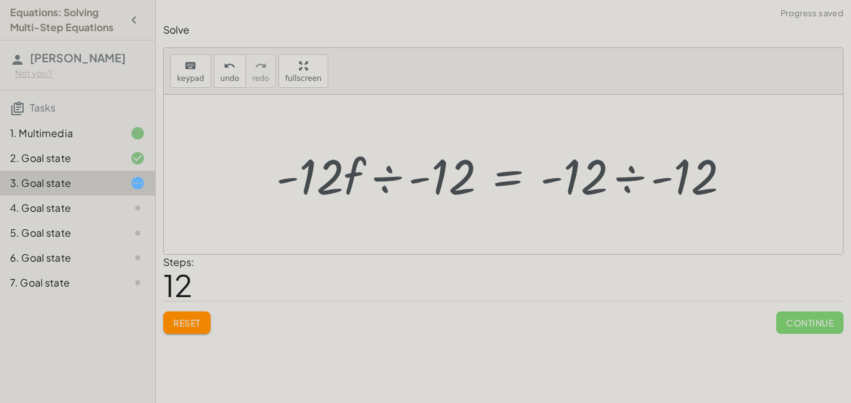
click at [661, 179] on div at bounding box center [508, 175] width 476 height 64
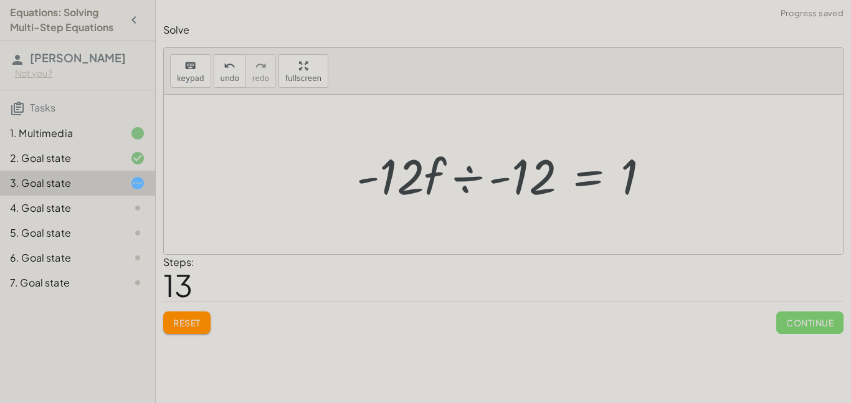
click at [501, 178] on div at bounding box center [508, 175] width 316 height 64
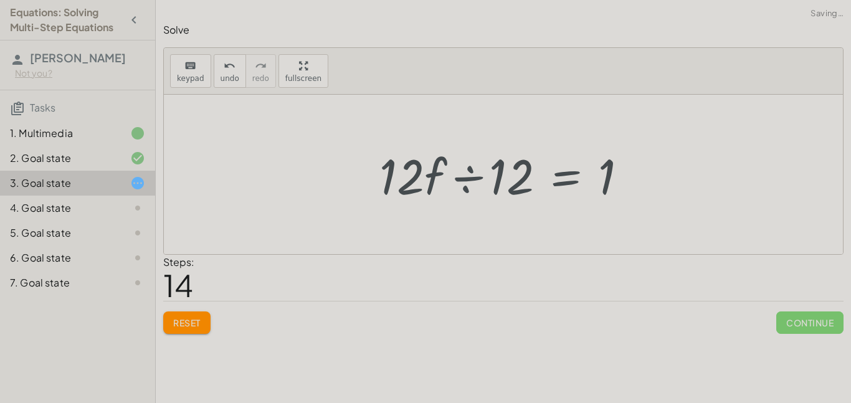
click at [473, 182] on div at bounding box center [508, 175] width 270 height 64
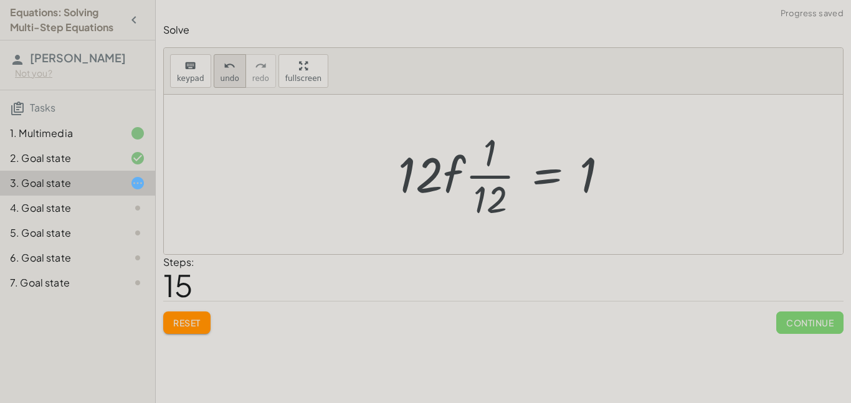
click at [231, 69] on icon "undo" at bounding box center [230, 66] width 12 height 15
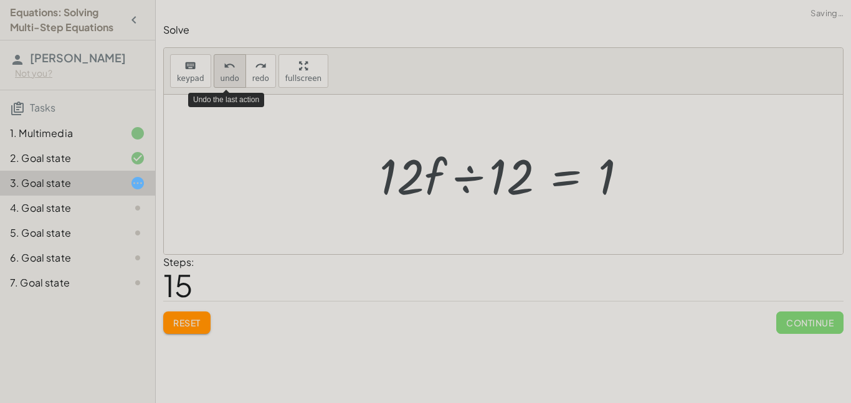
click at [232, 70] on icon "undo" at bounding box center [230, 66] width 12 height 15
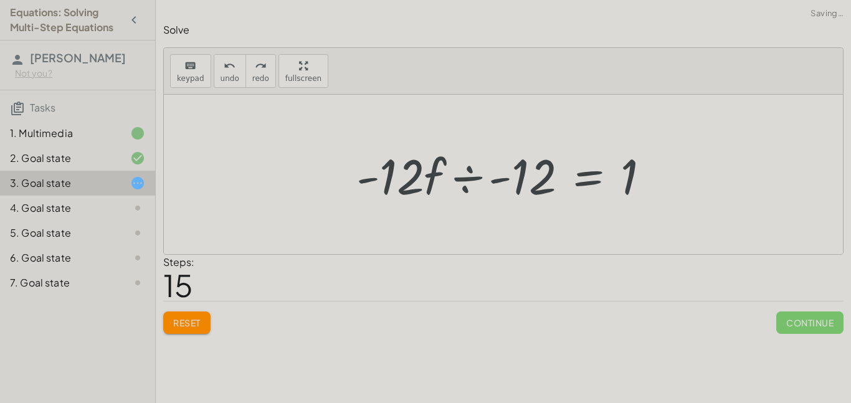
click at [469, 180] on div at bounding box center [508, 175] width 316 height 64
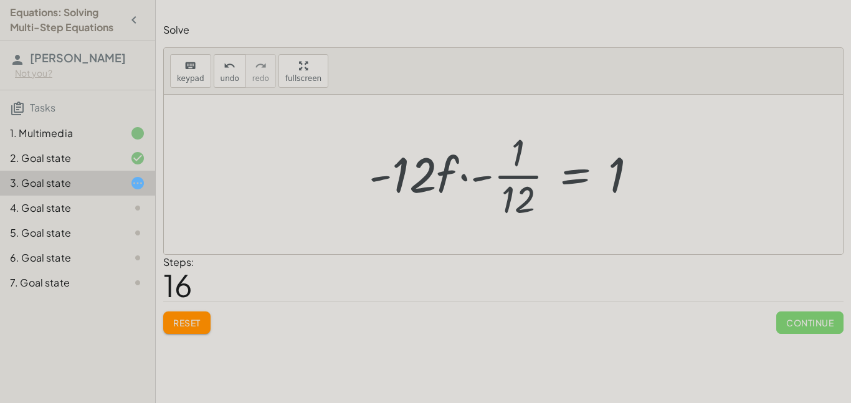
click at [464, 179] on div at bounding box center [507, 174] width 290 height 96
click at [464, 179] on div at bounding box center [518, 174] width 268 height 96
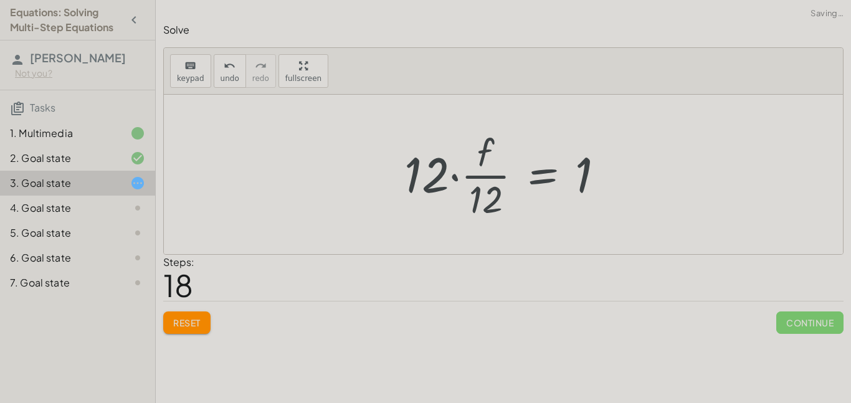
click at [473, 178] on div at bounding box center [509, 174] width 222 height 96
click at [452, 178] on div at bounding box center [508, 174] width 222 height 96
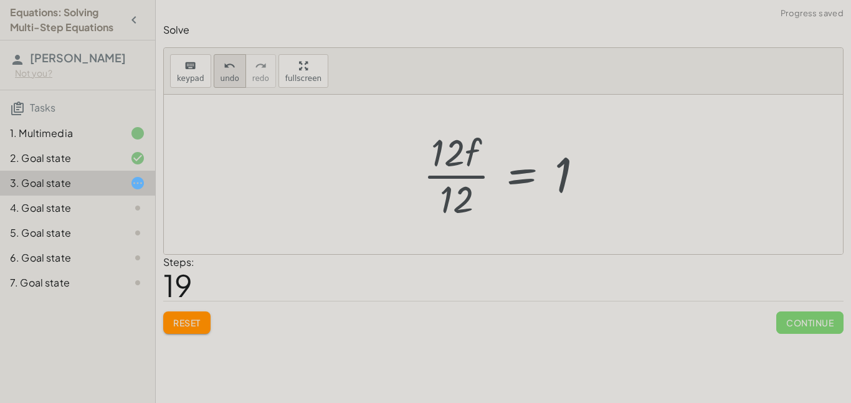
click at [229, 72] on icon "undo" at bounding box center [230, 66] width 12 height 15
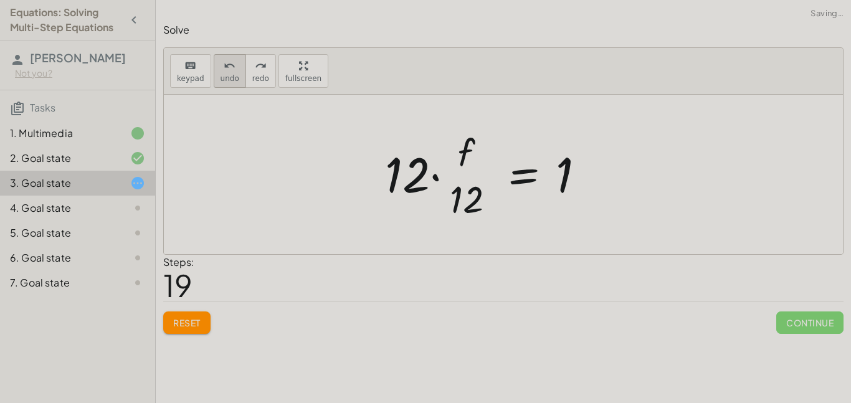
click at [229, 72] on icon "undo" at bounding box center [230, 66] width 12 height 15
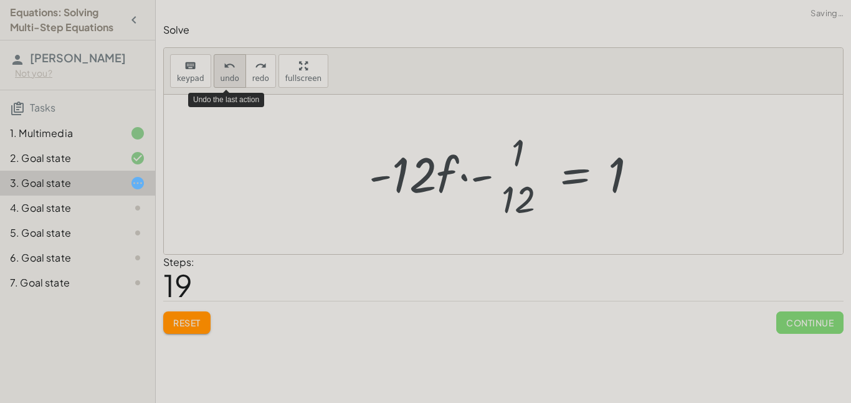
click at [229, 72] on button "undo undo" at bounding box center [230, 71] width 32 height 34
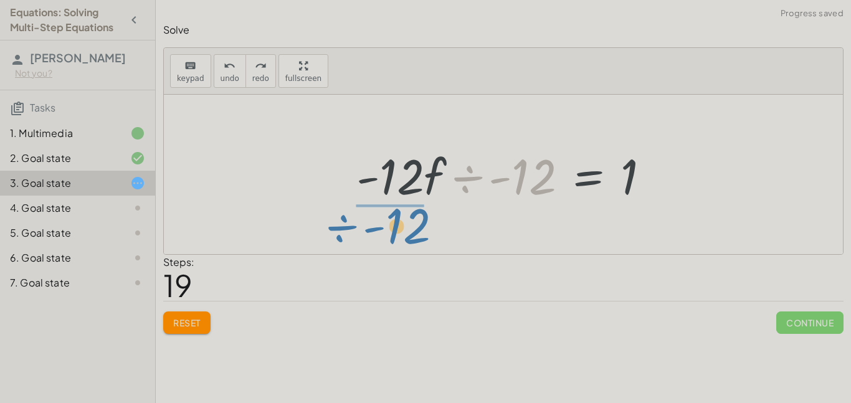
drag, startPoint x: 522, startPoint y: 179, endPoint x: 397, endPoint y: 230, distance: 135.0
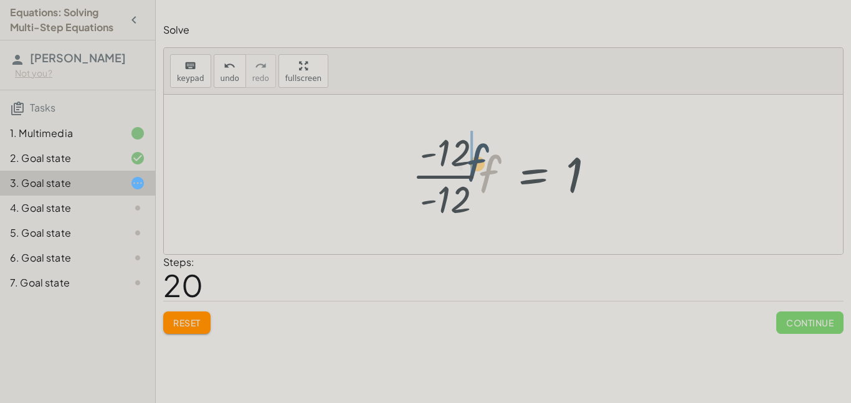
drag, startPoint x: 489, startPoint y: 176, endPoint x: 473, endPoint y: 163, distance: 21.2
click at [473, 163] on div at bounding box center [508, 174] width 206 height 96
click at [457, 158] on div at bounding box center [511, 174] width 200 height 96
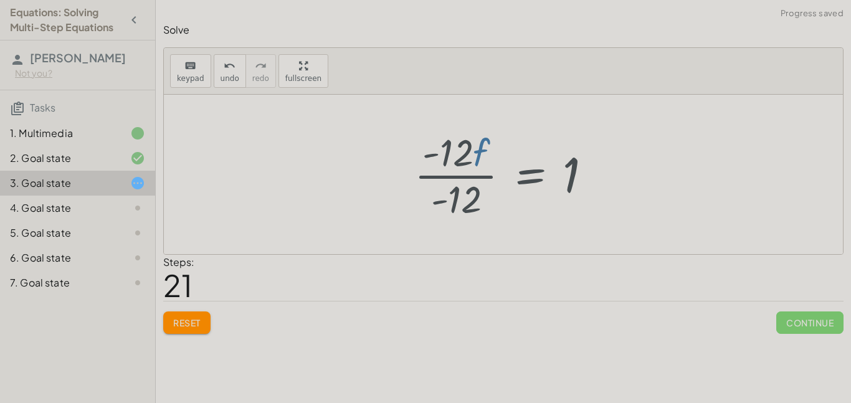
click at [466, 173] on div at bounding box center [508, 174] width 200 height 96
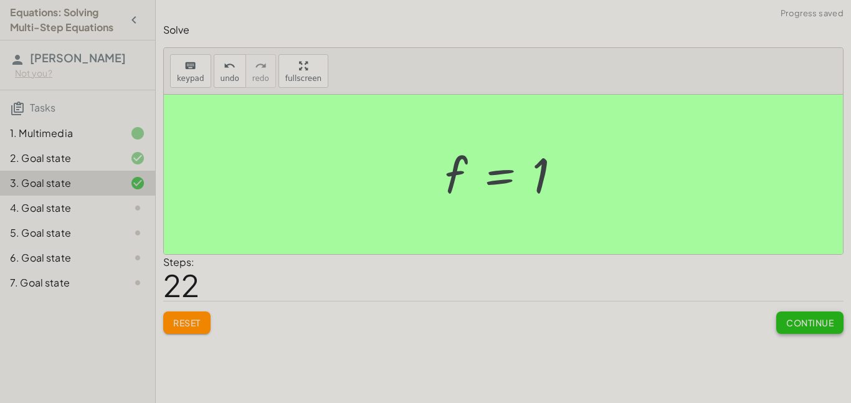
click at [798, 322] on span "Continue" at bounding box center [809, 322] width 47 height 11
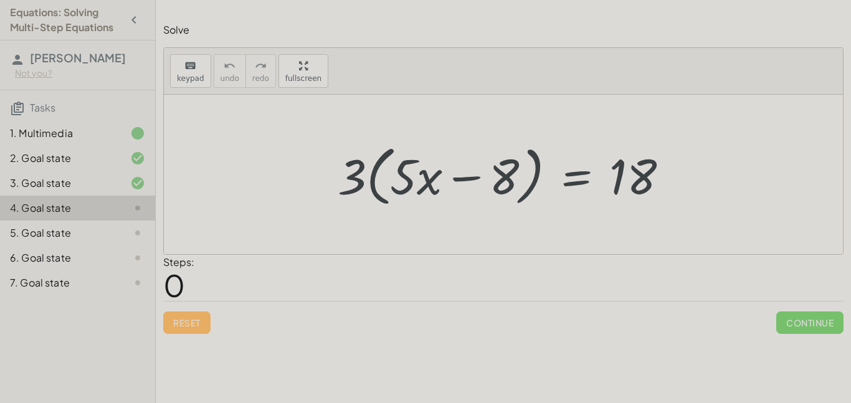
click at [452, 162] on div at bounding box center [507, 175] width 352 height 72
drag, startPoint x: 635, startPoint y: 186, endPoint x: 615, endPoint y: 169, distance: 25.6
click at [615, 169] on div at bounding box center [507, 175] width 352 height 72
click at [575, 177] on div at bounding box center [507, 175] width 352 height 72
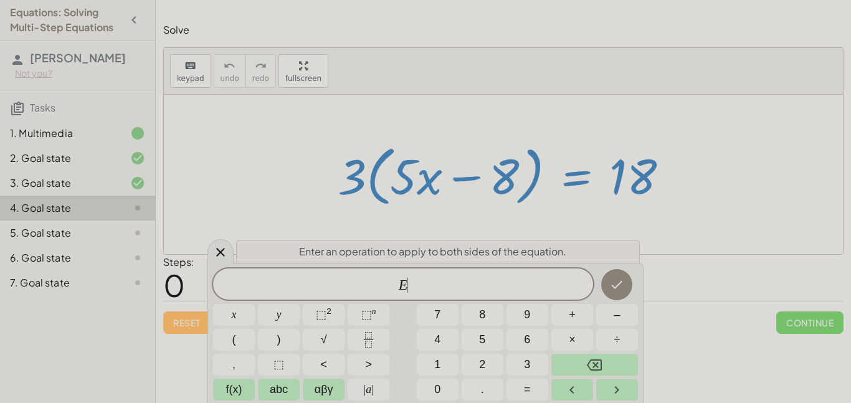
scroll to position [6, 0]
click at [599, 317] on button "–" at bounding box center [617, 315] width 42 height 22
click at [523, 366] on button "3" at bounding box center [527, 365] width 42 height 22
click at [610, 293] on button "Done" at bounding box center [616, 284] width 31 height 31
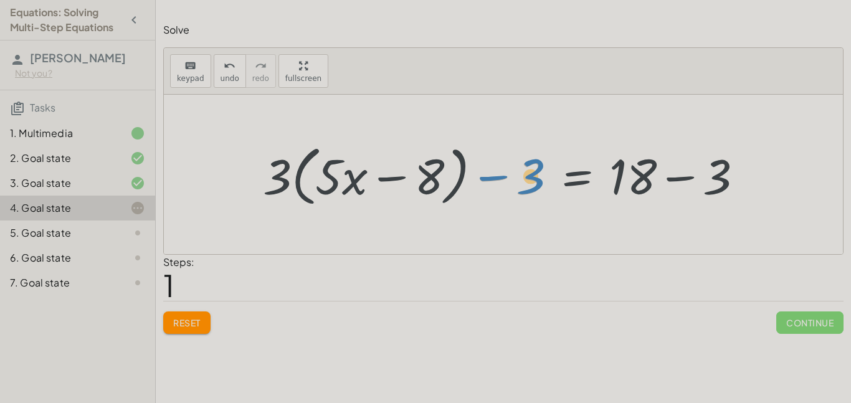
click at [533, 184] on div at bounding box center [508, 175] width 503 height 72
click at [671, 182] on div at bounding box center [508, 175] width 503 height 72
click at [493, 181] on div at bounding box center [469, 175] width 425 height 72
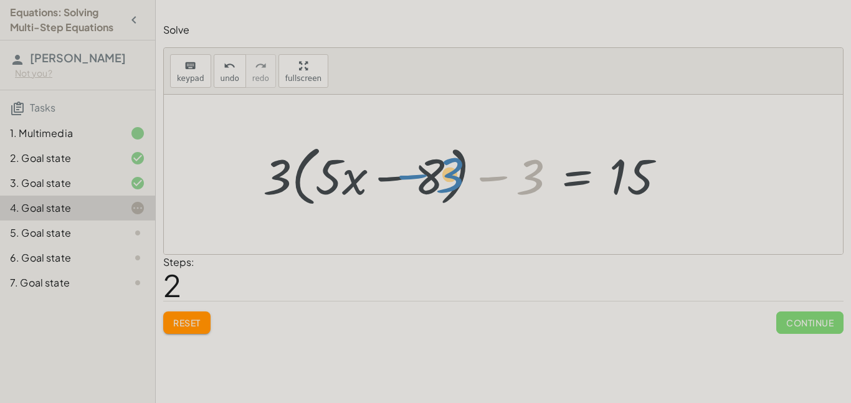
drag, startPoint x: 535, startPoint y: 179, endPoint x: 454, endPoint y: 176, distance: 81.0
click at [454, 176] on div at bounding box center [469, 175] width 425 height 72
click at [531, 182] on div at bounding box center [469, 175] width 425 height 72
click at [187, 318] on span "Reset" at bounding box center [186, 322] width 27 height 11
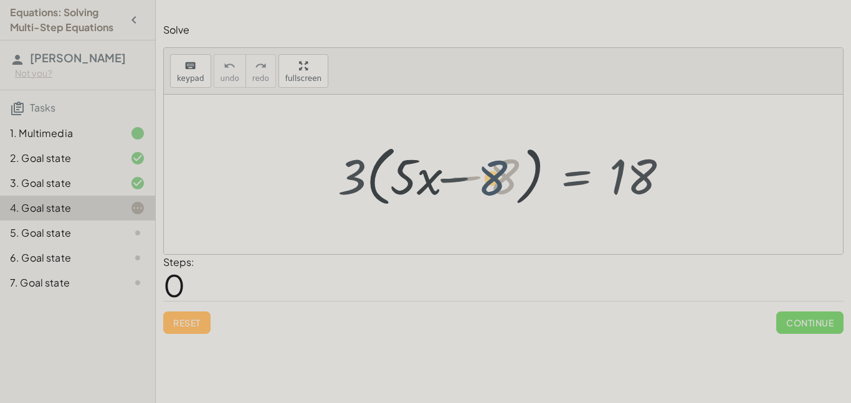
drag, startPoint x: 504, startPoint y: 179, endPoint x: 492, endPoint y: 177, distance: 12.6
click at [492, 177] on div at bounding box center [507, 175] width 352 height 72
drag, startPoint x: 357, startPoint y: 177, endPoint x: 316, endPoint y: 180, distance: 41.2
click at [585, 177] on div at bounding box center [507, 175] width 352 height 72
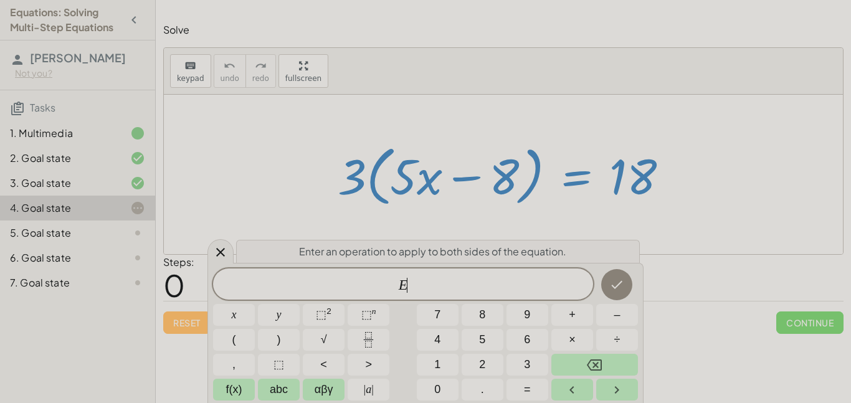
scroll to position [6, 0]
click at [603, 318] on button "–" at bounding box center [617, 315] width 42 height 22
click at [524, 361] on span "3" at bounding box center [527, 364] width 6 height 17
click at [617, 280] on icon "Done" at bounding box center [616, 284] width 15 height 15
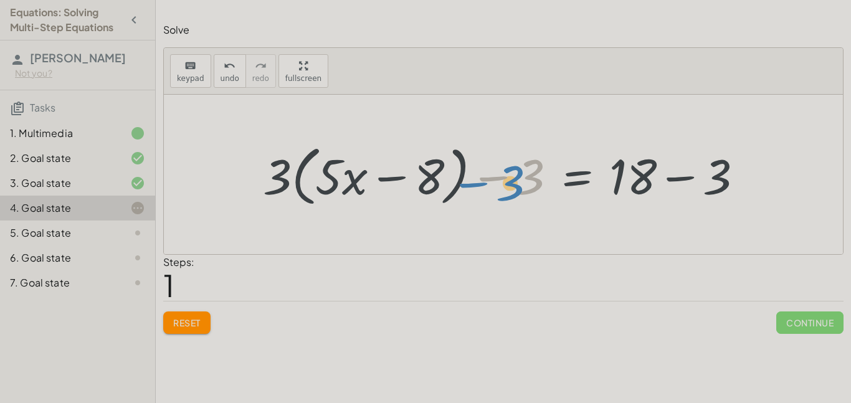
drag, startPoint x: 526, startPoint y: 187, endPoint x: 518, endPoint y: 193, distance: 10.2
click at [518, 193] on div at bounding box center [508, 175] width 503 height 72
drag, startPoint x: 531, startPoint y: 177, endPoint x: 266, endPoint y: 176, distance: 265.3
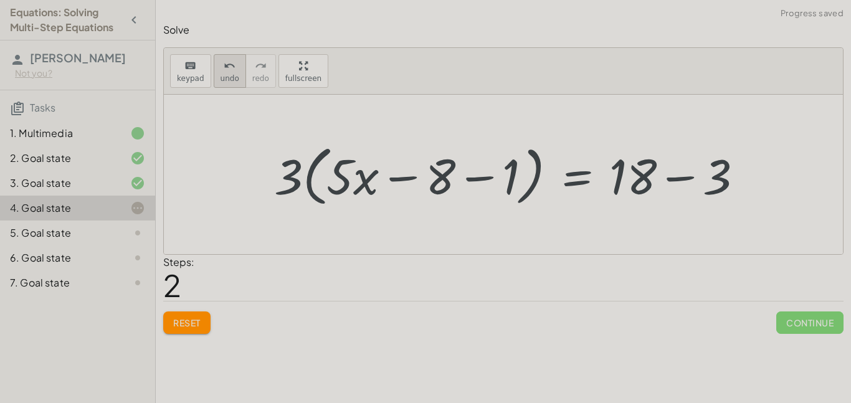
click at [222, 75] on span "undo" at bounding box center [229, 78] width 19 height 9
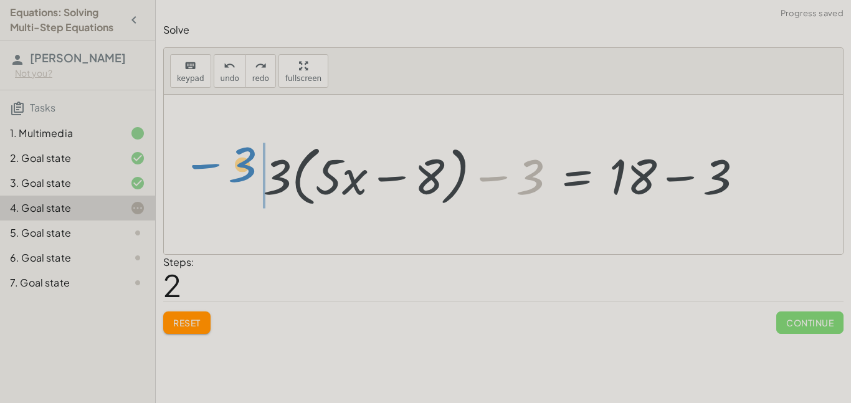
drag, startPoint x: 532, startPoint y: 177, endPoint x: 247, endPoint y: 166, distance: 285.5
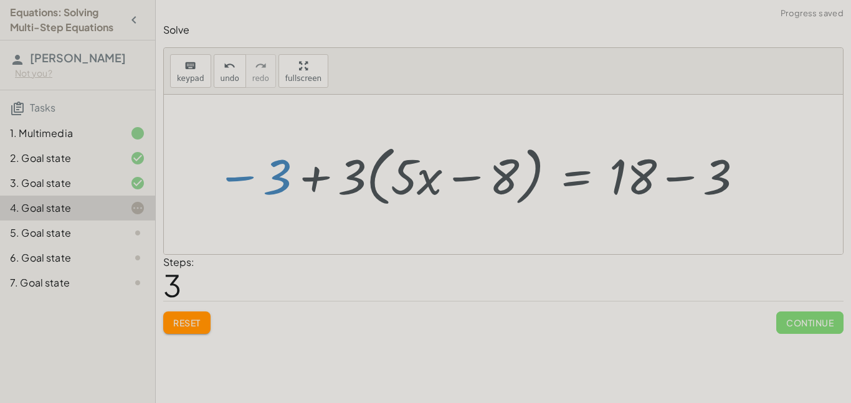
click at [301, 177] on div at bounding box center [480, 175] width 541 height 72
click at [312, 181] on div at bounding box center [480, 175] width 541 height 72
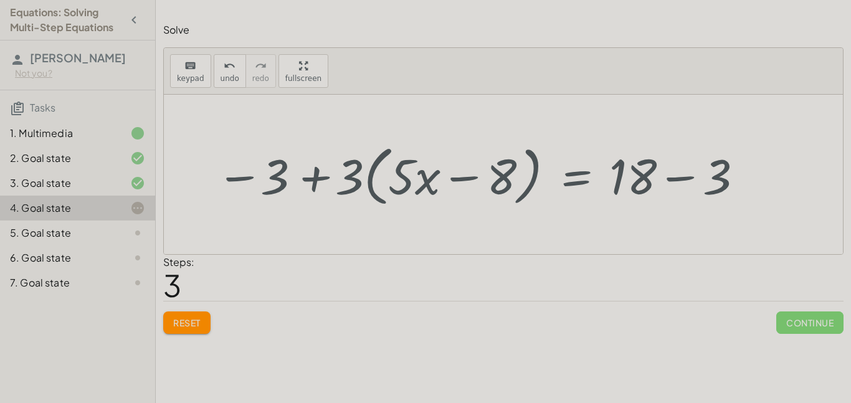
click at [316, 184] on div at bounding box center [480, 175] width 541 height 72
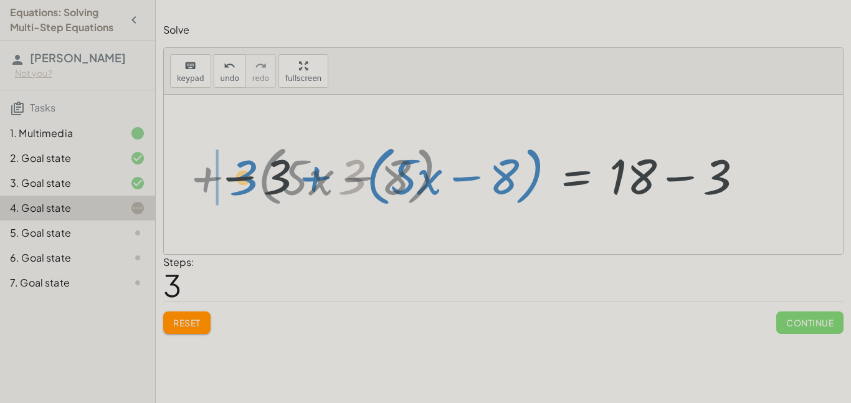
drag, startPoint x: 354, startPoint y: 183, endPoint x: 246, endPoint y: 182, distance: 108.4
click at [246, 182] on div at bounding box center [480, 175] width 541 height 72
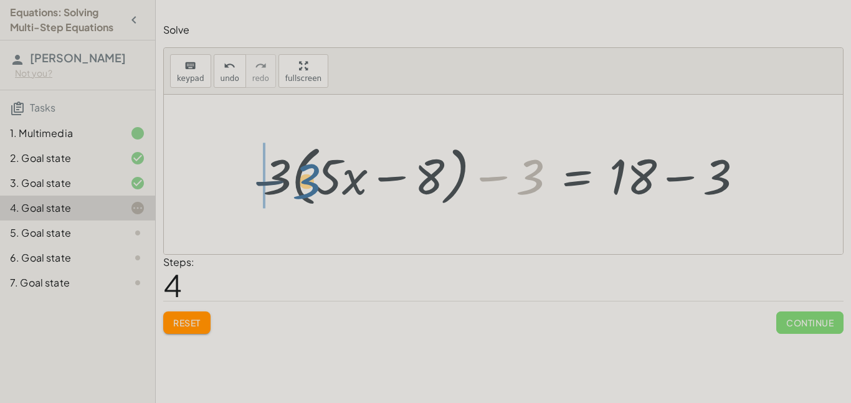
drag, startPoint x: 524, startPoint y: 186, endPoint x: 300, endPoint y: 191, distance: 224.2
click at [300, 191] on div at bounding box center [508, 175] width 503 height 72
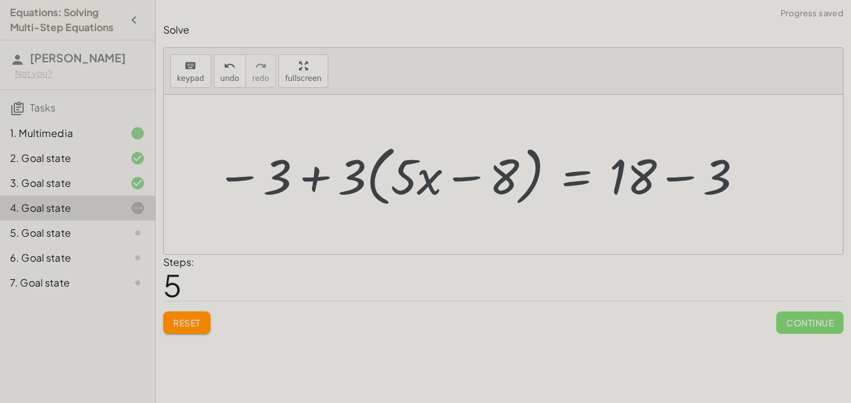
click at [313, 179] on div at bounding box center [480, 175] width 541 height 72
drag, startPoint x: 278, startPoint y: 177, endPoint x: 538, endPoint y: 187, distance: 259.9
click at [538, 187] on div at bounding box center [480, 175] width 541 height 72
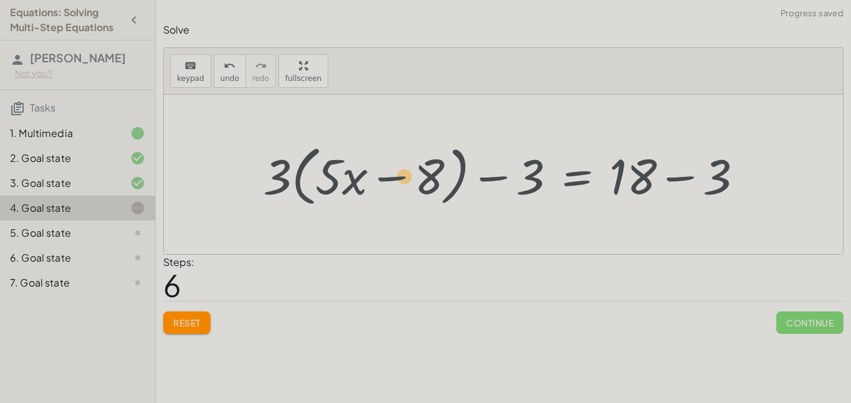
drag, startPoint x: 529, startPoint y: 179, endPoint x: 440, endPoint y: 177, distance: 88.5
click at [440, 177] on div at bounding box center [508, 175] width 503 height 72
click at [679, 177] on div at bounding box center [508, 175] width 503 height 72
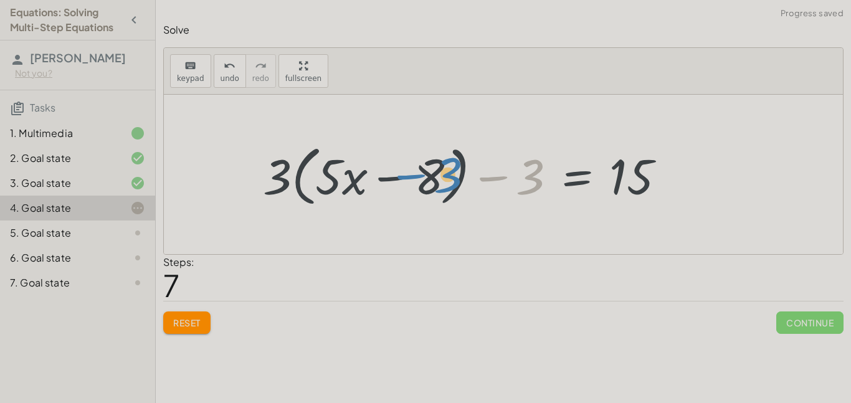
drag, startPoint x: 537, startPoint y: 180, endPoint x: 455, endPoint y: 177, distance: 81.6
click at [455, 177] on div at bounding box center [469, 175] width 425 height 72
drag, startPoint x: 536, startPoint y: 177, endPoint x: 367, endPoint y: 180, distance: 169.4
click at [367, 180] on div at bounding box center [469, 175] width 425 height 72
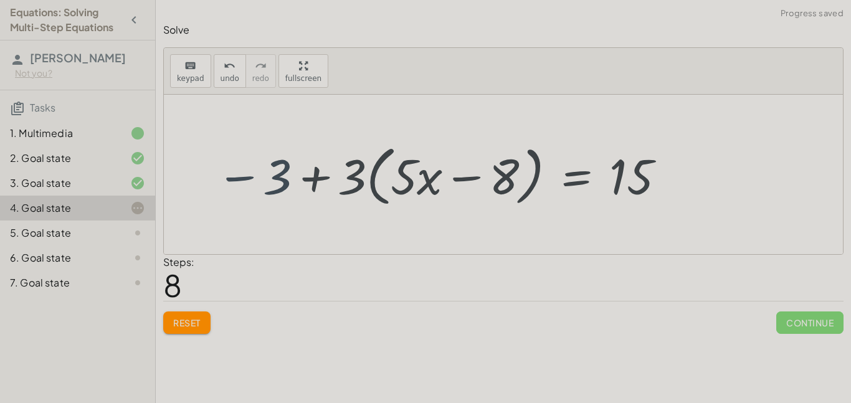
click at [314, 179] on div at bounding box center [441, 175] width 463 height 72
click at [315, 176] on div at bounding box center [441, 175] width 463 height 72
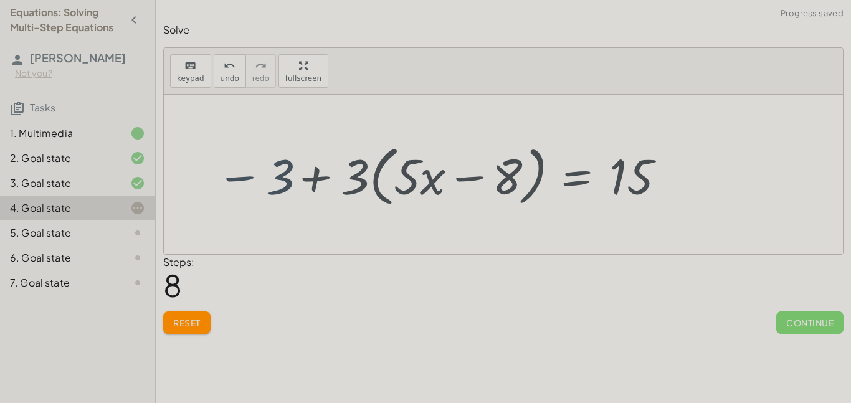
click at [315, 176] on div at bounding box center [441, 175] width 463 height 72
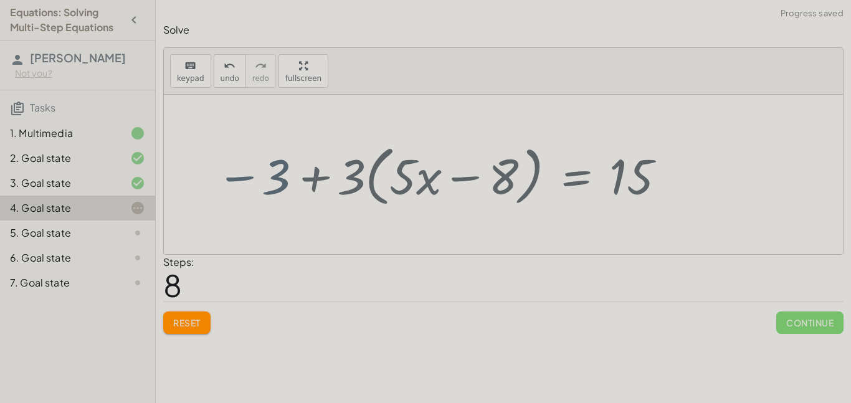
click at [315, 176] on div at bounding box center [441, 175] width 463 height 72
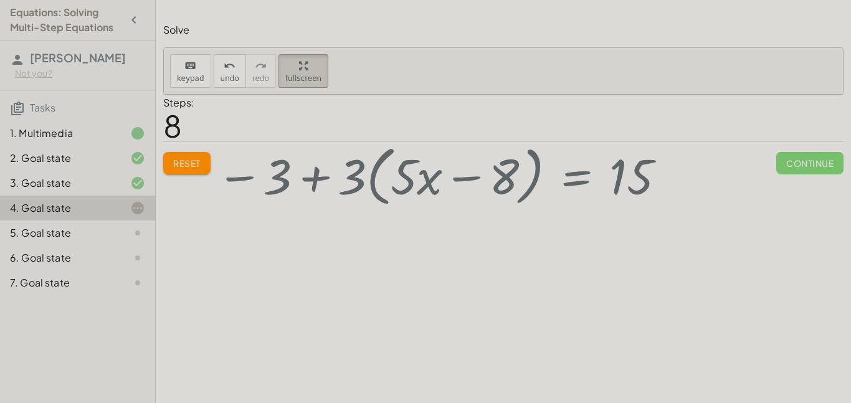
click at [305, 95] on div "keyboard keypad undo undo redo redo fullscreen · 3 · ( + · 5 · x − 8 ) = 18 + ·…" at bounding box center [503, 71] width 679 height 47
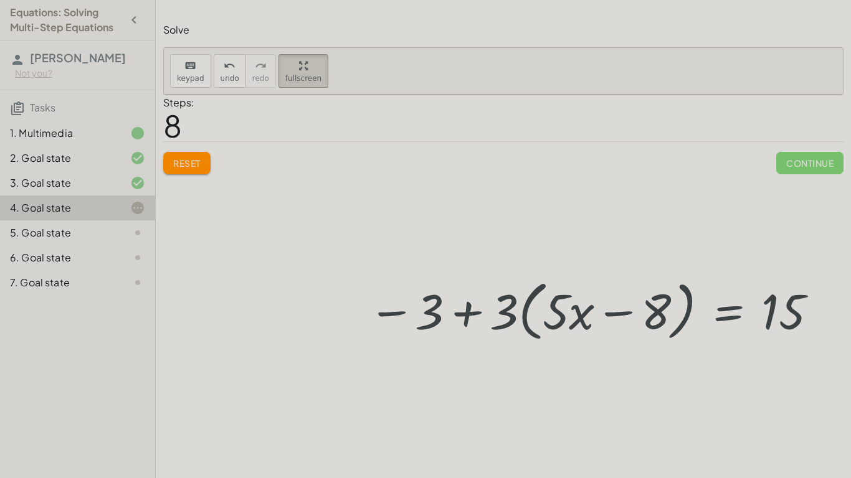
click at [138, 0] on html "Equations: Solving Multi-Step Equations [PERSON_NAME] J Not you? Tasks 1. Multi…" at bounding box center [425, 239] width 851 height 478
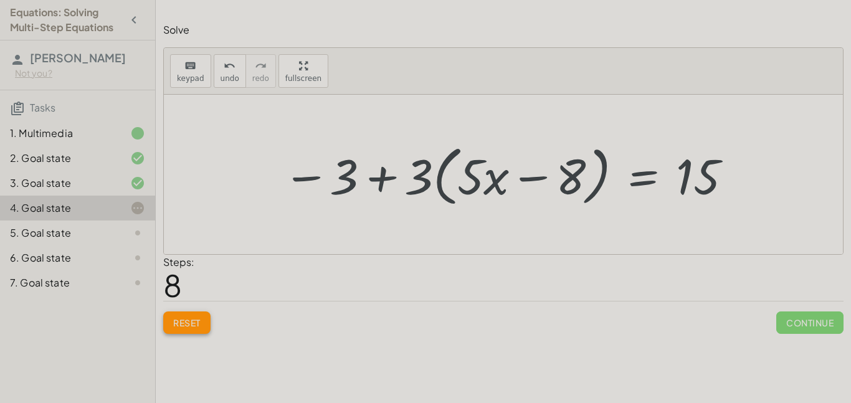
click at [193, 317] on span "Reset" at bounding box center [186, 322] width 27 height 11
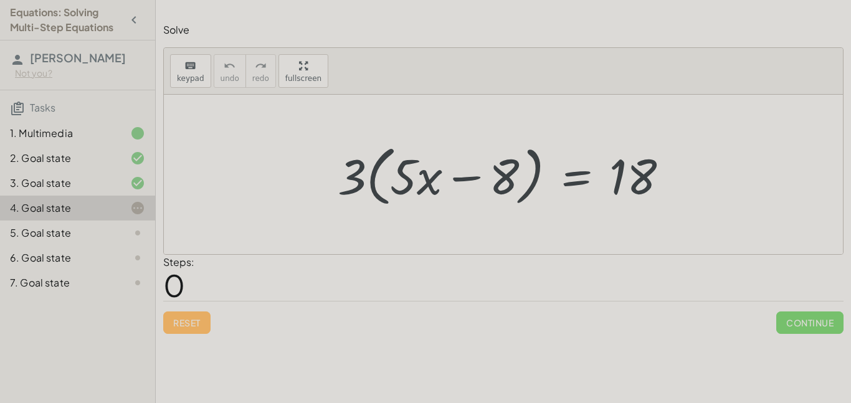
click at [458, 181] on div at bounding box center [507, 175] width 352 height 72
drag, startPoint x: 506, startPoint y: 181, endPoint x: 494, endPoint y: 168, distance: 17.6
click at [494, 168] on div at bounding box center [507, 175] width 352 height 72
click at [131, 182] on icon at bounding box center [137, 183] width 15 height 15
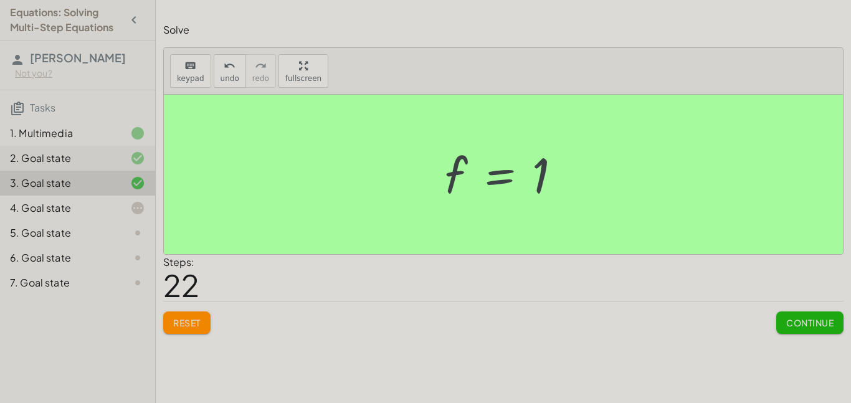
click at [88, 158] on div "2. Goal state" at bounding box center [60, 158] width 100 height 15
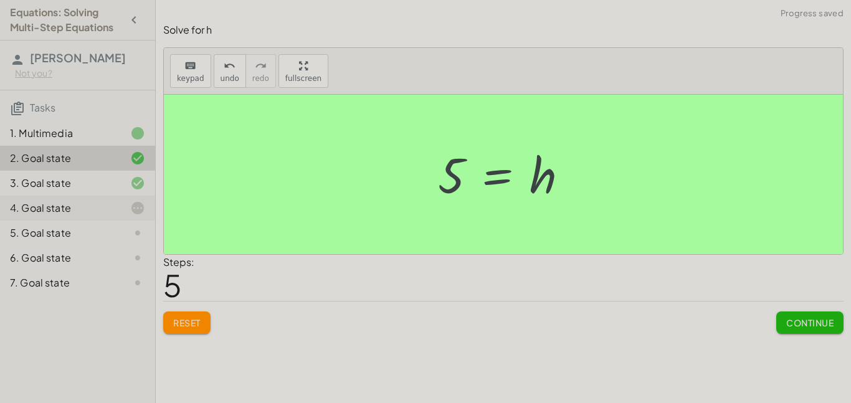
click at [78, 212] on div "4. Goal state" at bounding box center [60, 208] width 100 height 15
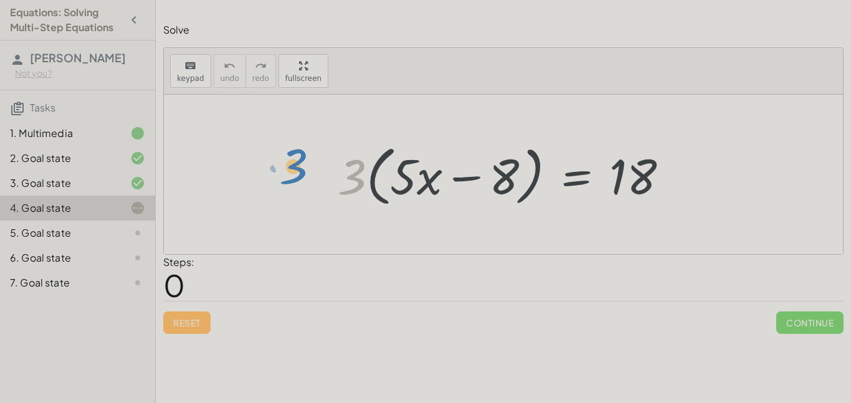
drag, startPoint x: 359, startPoint y: 179, endPoint x: 347, endPoint y: 167, distance: 17.6
click at [347, 167] on div at bounding box center [507, 175] width 352 height 72
click at [569, 173] on div at bounding box center [507, 175] width 352 height 72
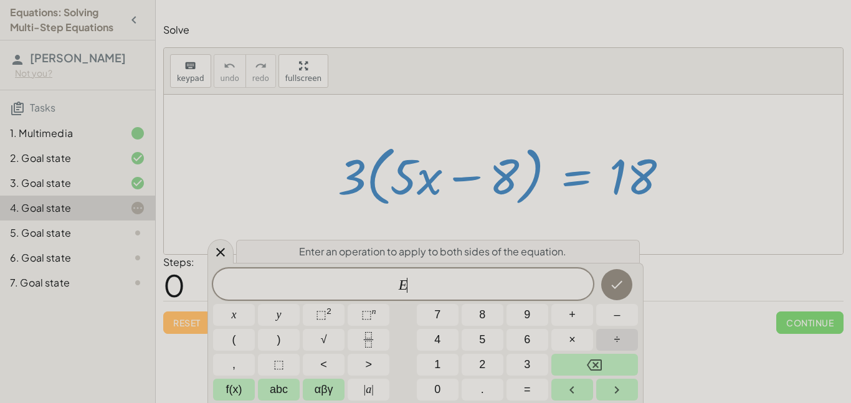
click at [618, 339] on span "÷" at bounding box center [617, 339] width 6 height 17
click at [519, 362] on button "3" at bounding box center [527, 365] width 42 height 22
click at [615, 283] on icon "Done" at bounding box center [616, 284] width 15 height 15
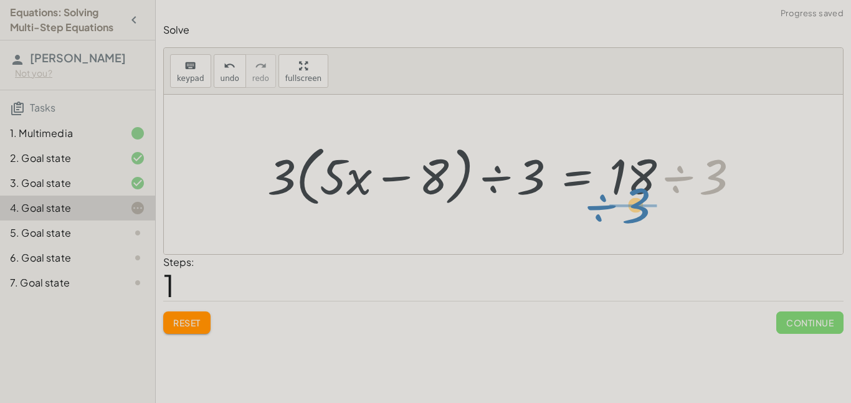
drag, startPoint x: 715, startPoint y: 176, endPoint x: 633, endPoint y: 204, distance: 86.3
click at [633, 204] on div at bounding box center [508, 175] width 494 height 72
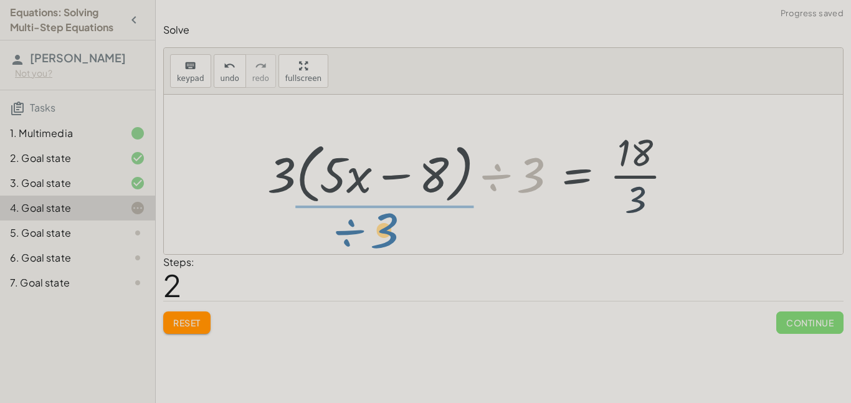
drag, startPoint x: 537, startPoint y: 174, endPoint x: 390, endPoint y: 225, distance: 155.6
click at [390, 225] on div "· 3 · ( + · 5 · x − 8 ) = 18 · 3 · ( + · 5 · x − 8 ) ÷ 3 = · 18 ÷ 3 ÷ 3 · 3 · (…" at bounding box center [469, 174] width 443 height 102
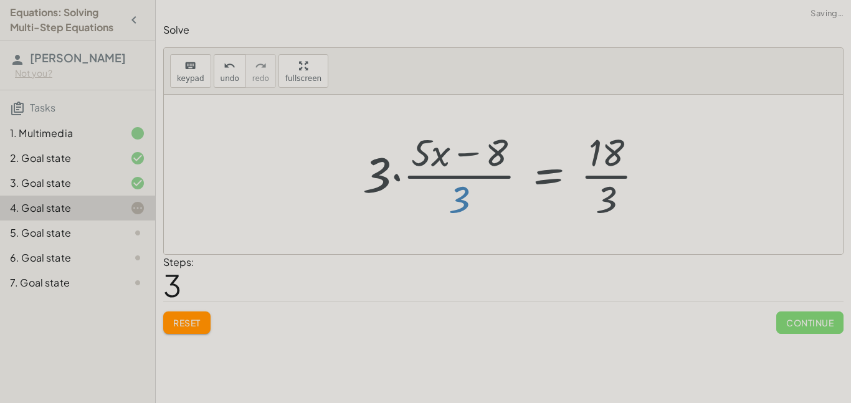
click at [490, 177] on div at bounding box center [508, 174] width 304 height 96
click at [583, 176] on div at bounding box center [508, 174] width 304 height 96
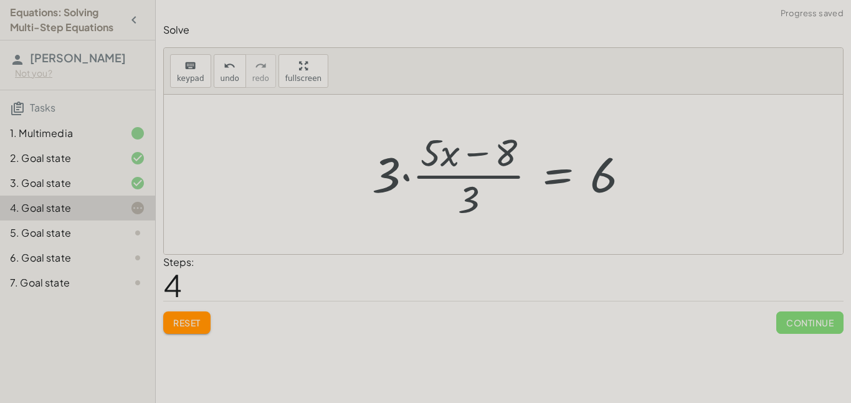
click at [457, 173] on div at bounding box center [506, 174] width 280 height 96
click at [457, 179] on div at bounding box center [508, 174] width 280 height 96
drag, startPoint x: 478, startPoint y: 199, endPoint x: 389, endPoint y: 212, distance: 90.6
click at [389, 212] on div at bounding box center [508, 174] width 280 height 96
click at [479, 160] on div at bounding box center [508, 174] width 280 height 96
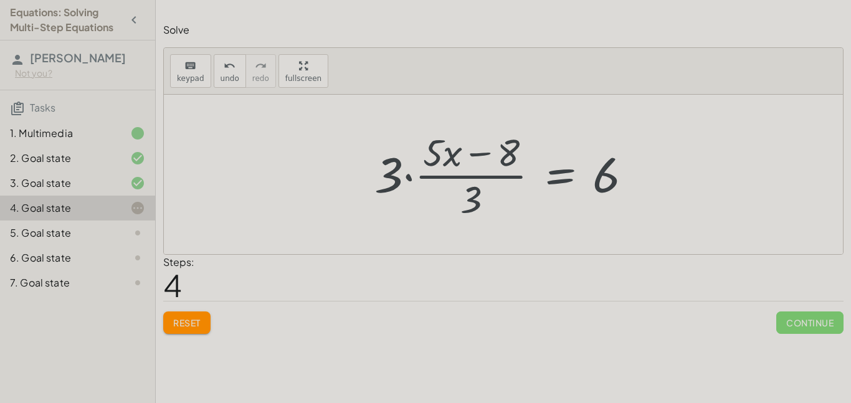
click at [483, 174] on div at bounding box center [508, 174] width 280 height 96
click at [483, 181] on div at bounding box center [508, 174] width 280 height 96
click at [483, 182] on div at bounding box center [508, 174] width 280 height 96
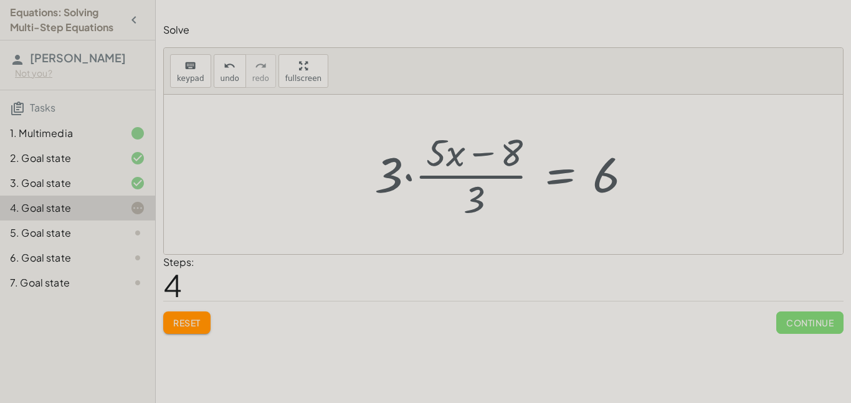
click at [483, 182] on div at bounding box center [508, 174] width 280 height 96
click at [484, 186] on div at bounding box center [508, 174] width 280 height 96
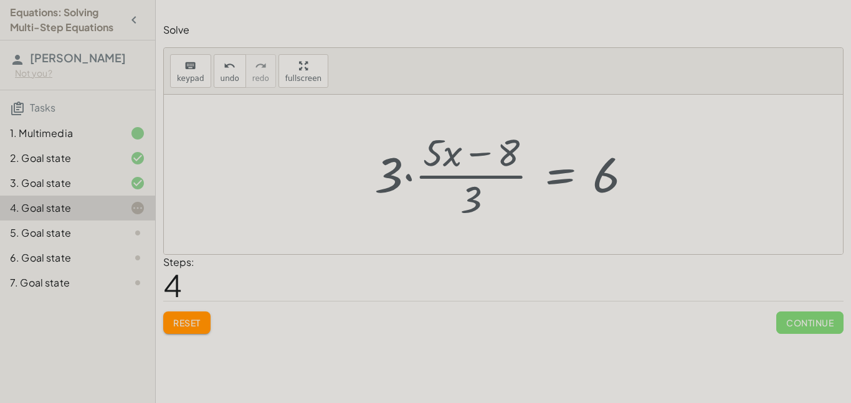
click at [484, 186] on div at bounding box center [508, 174] width 280 height 96
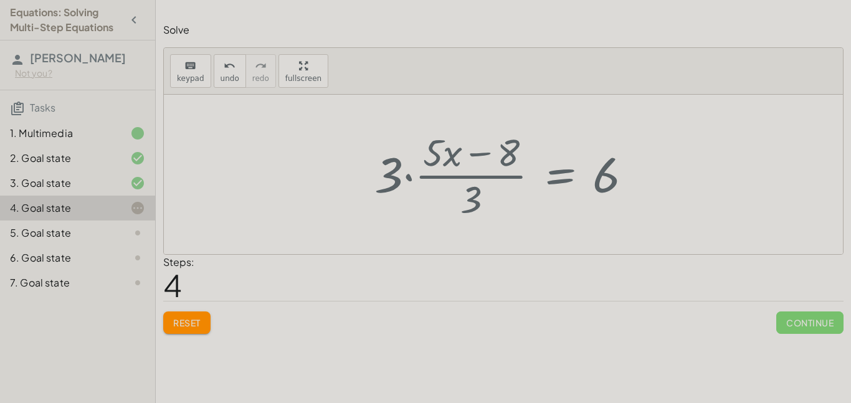
click at [484, 186] on div at bounding box center [508, 174] width 280 height 96
drag, startPoint x: 471, startPoint y: 196, endPoint x: 681, endPoint y: 244, distance: 215.4
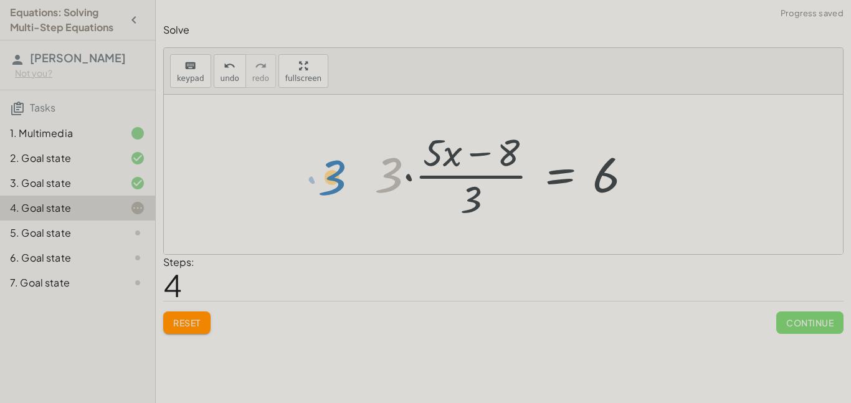
drag, startPoint x: 391, startPoint y: 177, endPoint x: 334, endPoint y: 181, distance: 56.8
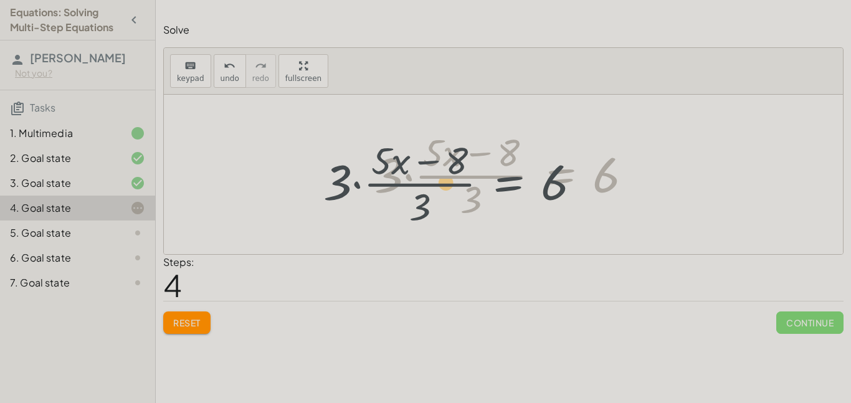
drag, startPoint x: 553, startPoint y: 179, endPoint x: 504, endPoint y: 187, distance: 49.8
click at [504, 187] on div at bounding box center [508, 174] width 280 height 96
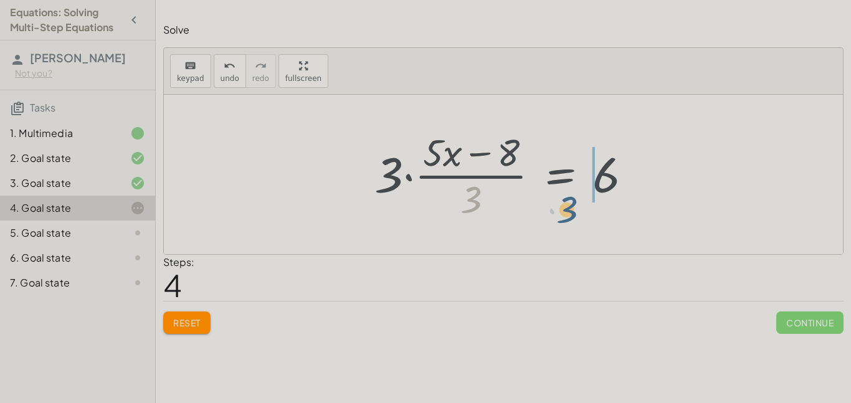
drag, startPoint x: 473, startPoint y: 204, endPoint x: 569, endPoint y: 214, distance: 95.8
click at [569, 214] on div at bounding box center [508, 174] width 280 height 96
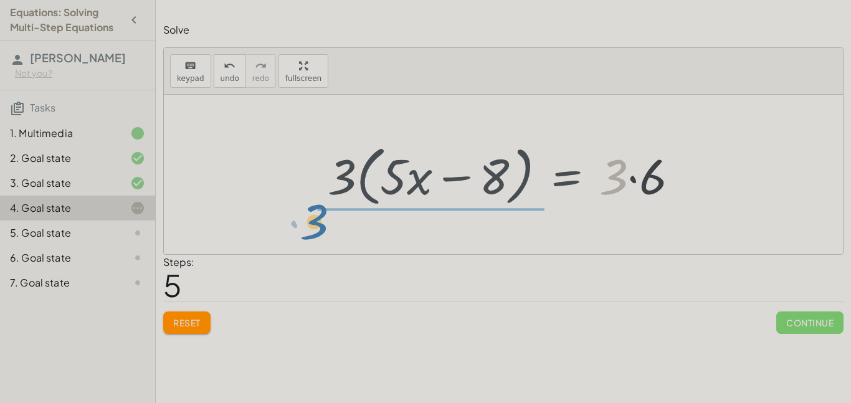
drag, startPoint x: 617, startPoint y: 176, endPoint x: 317, endPoint y: 220, distance: 302.7
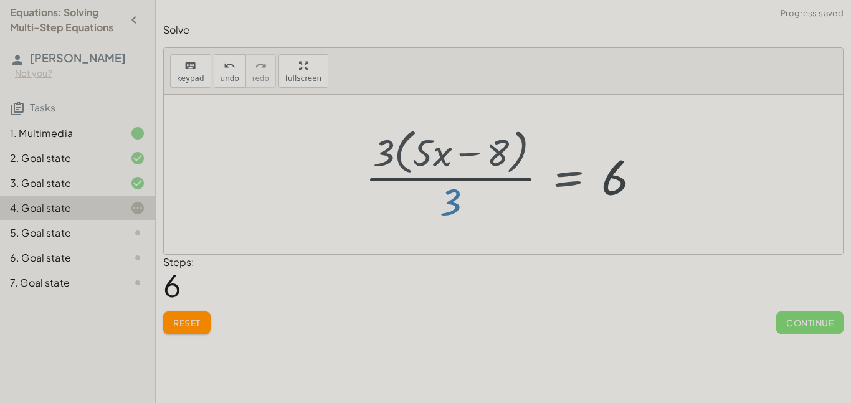
click at [465, 155] on div at bounding box center [508, 174] width 298 height 102
click at [400, 158] on div at bounding box center [508, 174] width 298 height 102
drag, startPoint x: 457, startPoint y: 201, endPoint x: 524, endPoint y: 179, distance: 70.7
click at [524, 179] on div at bounding box center [508, 174] width 298 height 102
click at [202, 323] on button "Reset" at bounding box center [186, 322] width 47 height 22
